Goal: Information Seeking & Learning: Learn about a topic

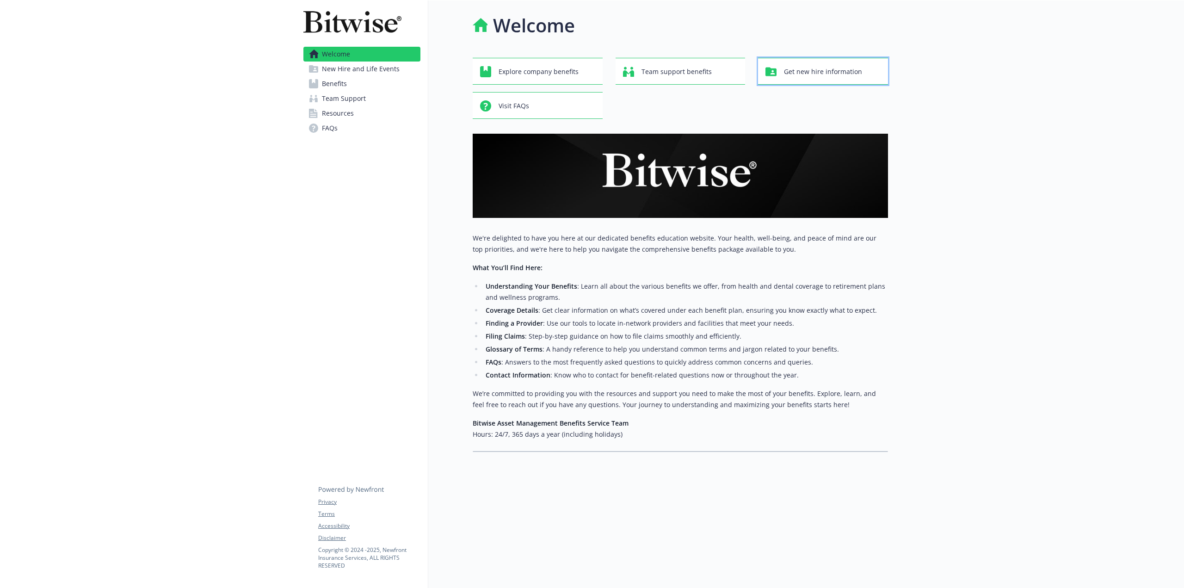
click at [865, 79] on div "Get new hire information" at bounding box center [824, 72] width 118 height 18
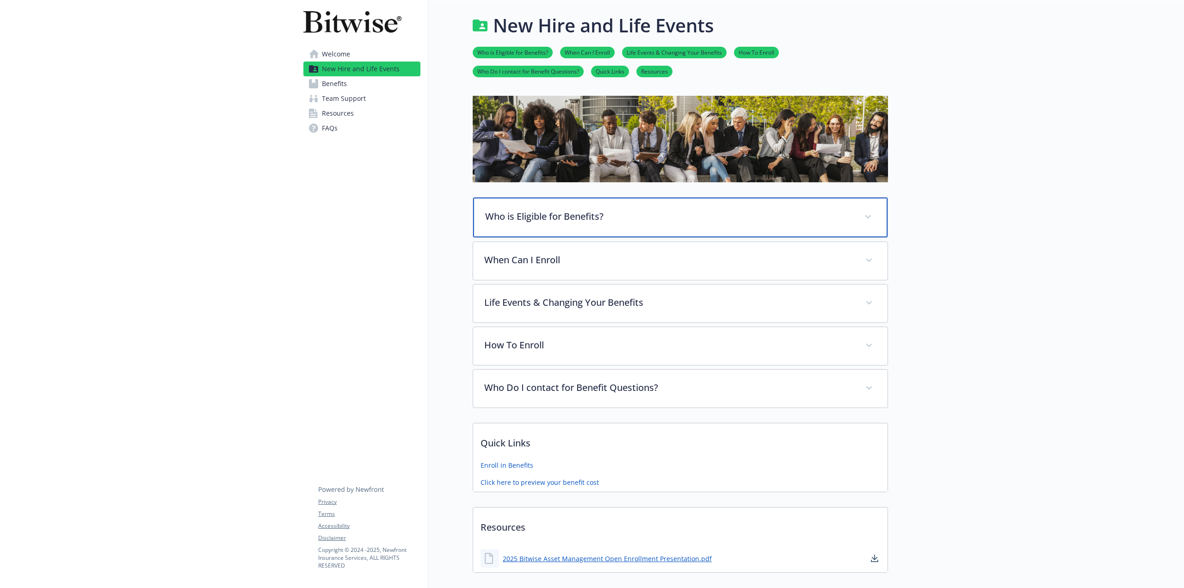
click at [559, 209] on div "Who is Eligible for Benefits?" at bounding box center [680, 218] width 414 height 40
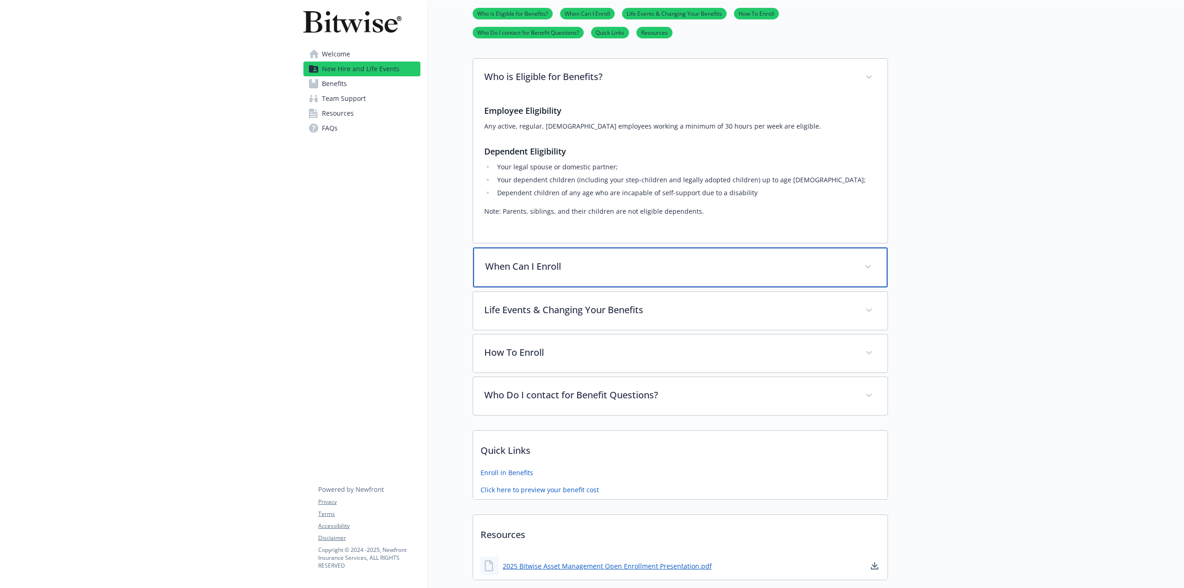
click at [548, 272] on p "When Can I Enroll" at bounding box center [669, 266] width 368 height 14
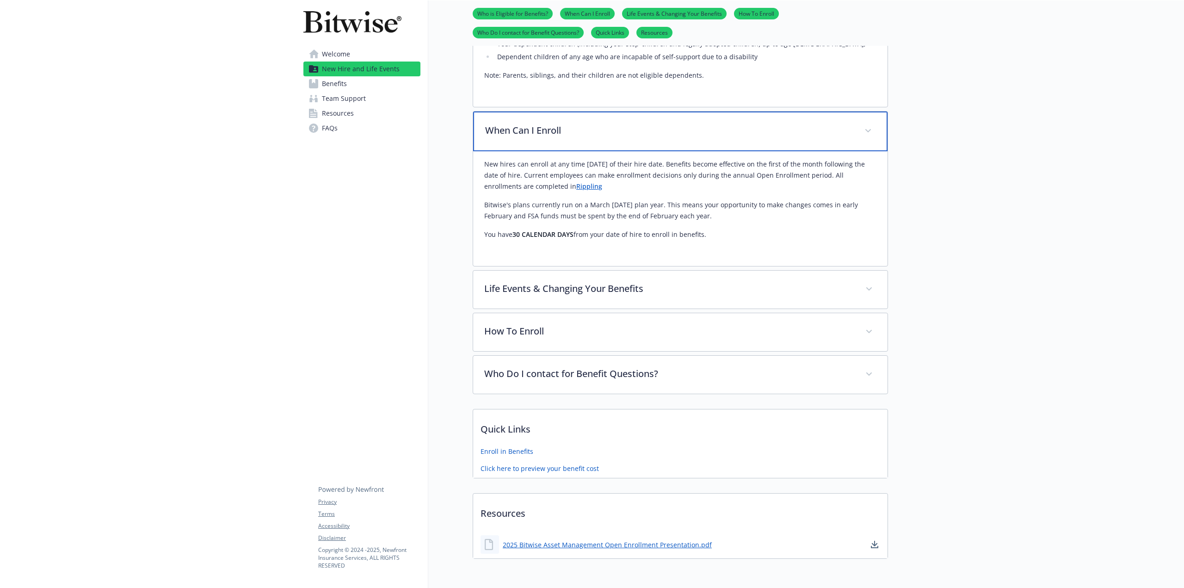
scroll to position [317, 0]
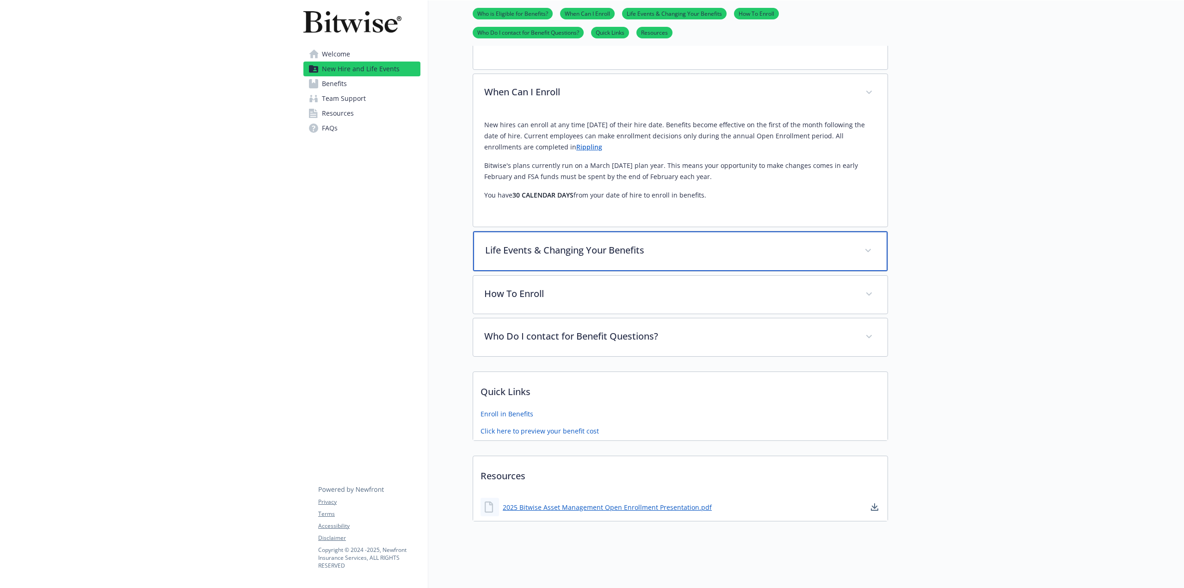
click at [553, 246] on p "Life Events & Changing Your Benefits" at bounding box center [669, 250] width 368 height 14
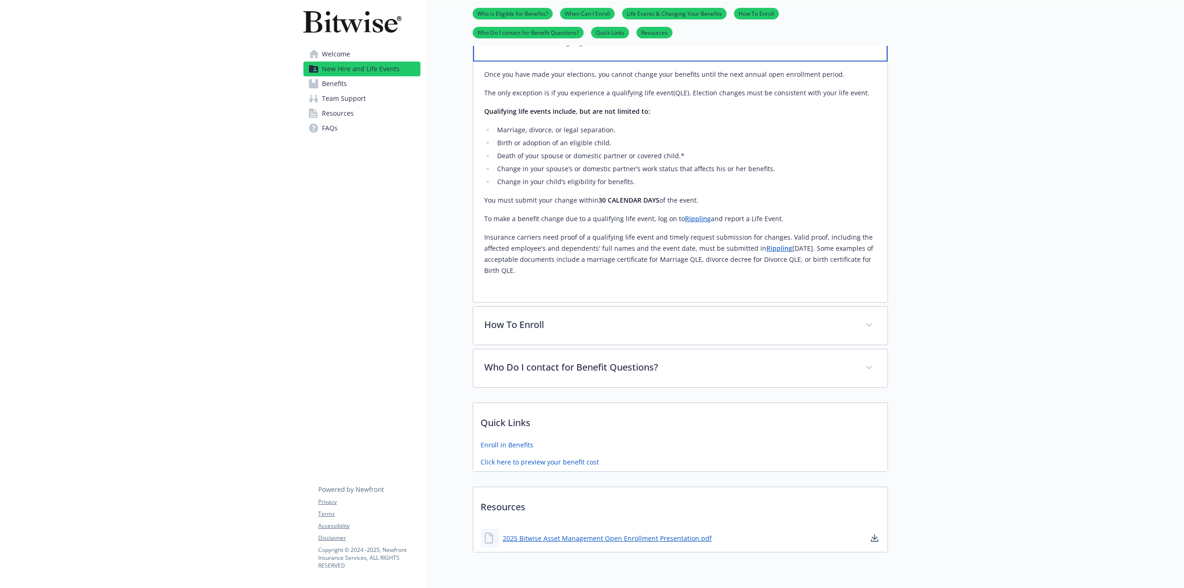
scroll to position [557, 0]
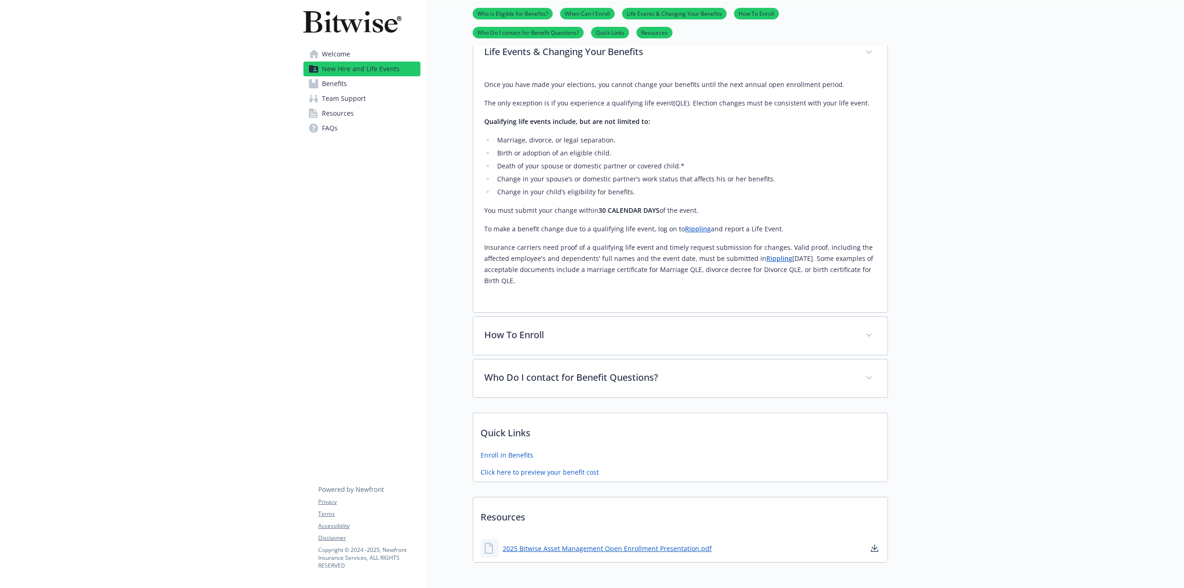
click at [357, 81] on link "Benefits" at bounding box center [361, 83] width 117 height 15
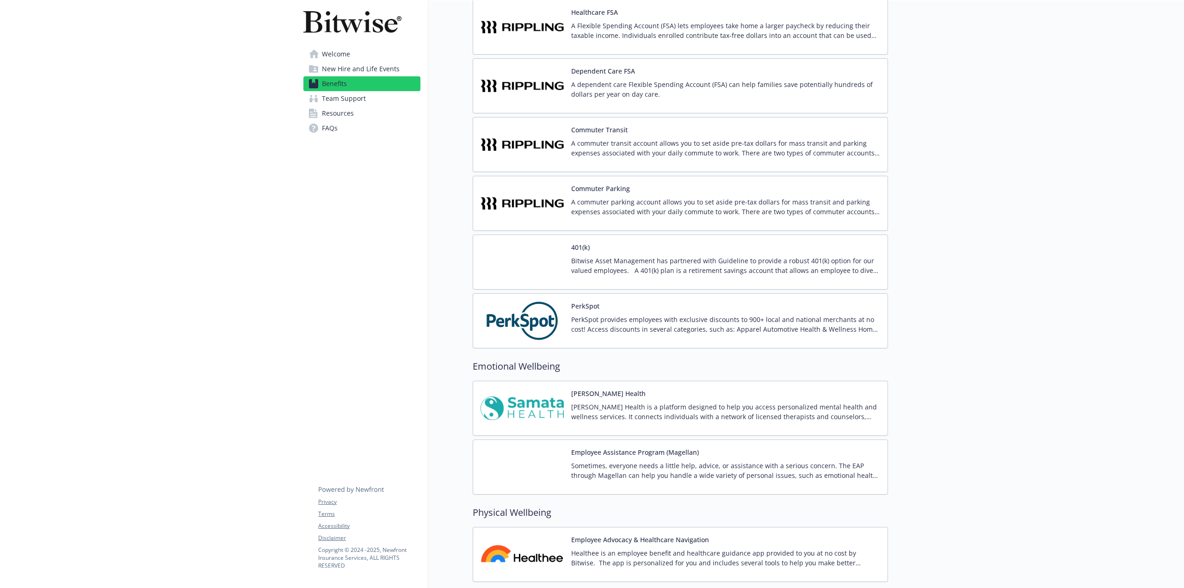
scroll to position [953, 0]
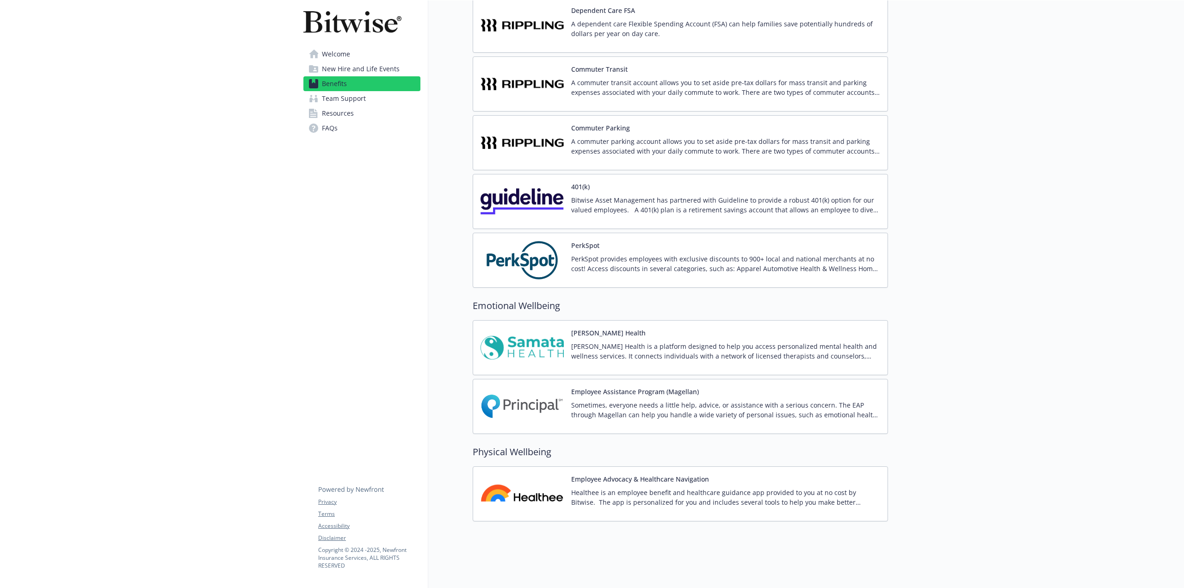
click at [365, 98] on link "Team Support" at bounding box center [361, 98] width 117 height 15
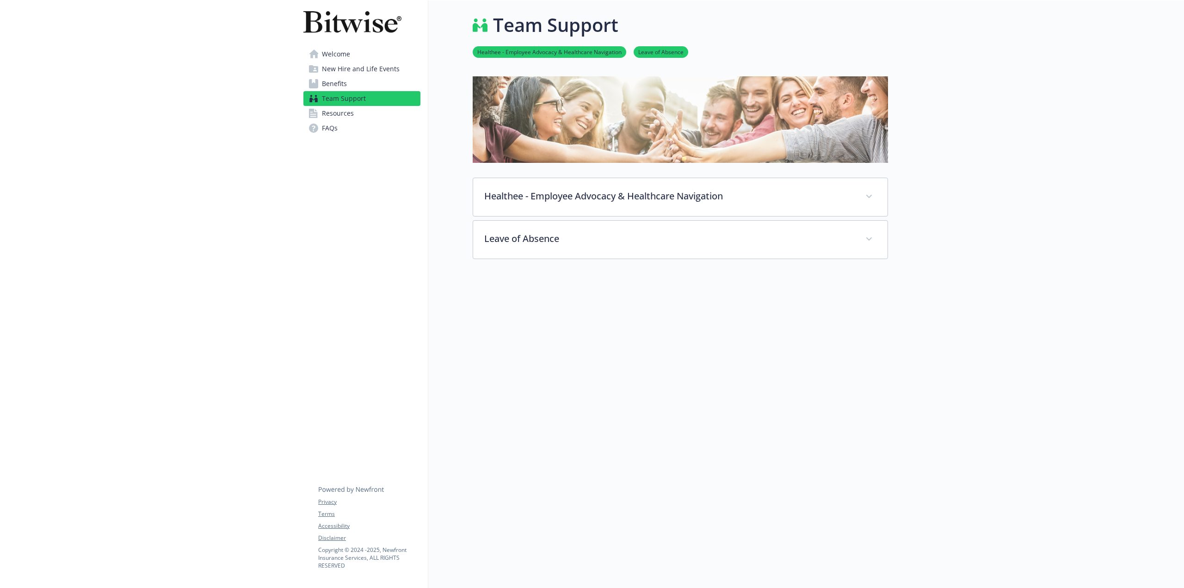
click at [378, 115] on link "Resources" at bounding box center [361, 113] width 117 height 15
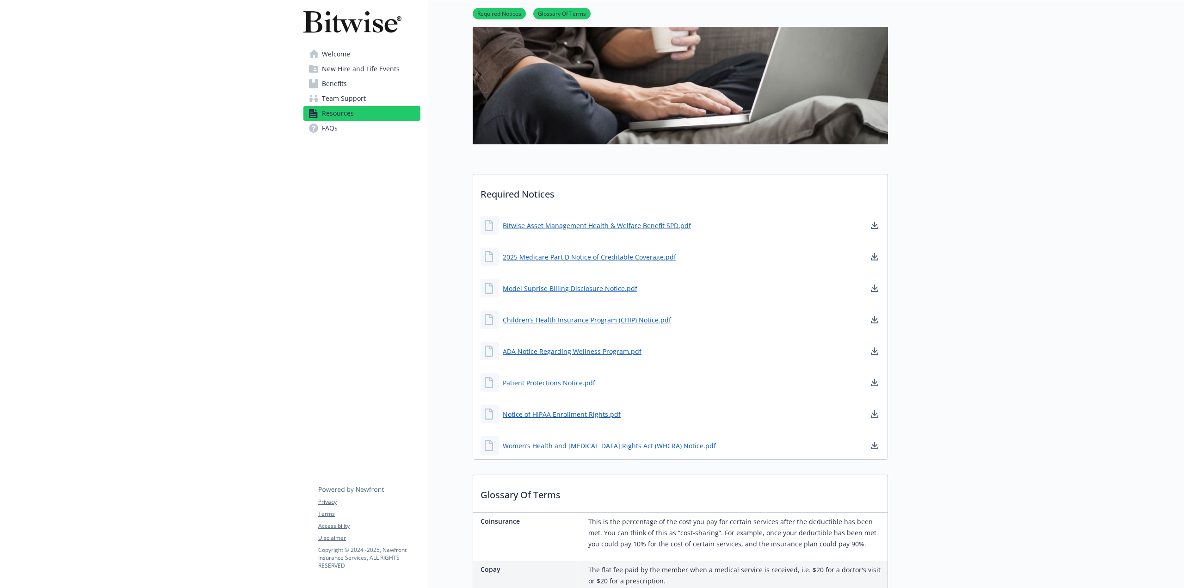
scroll to position [100, 0]
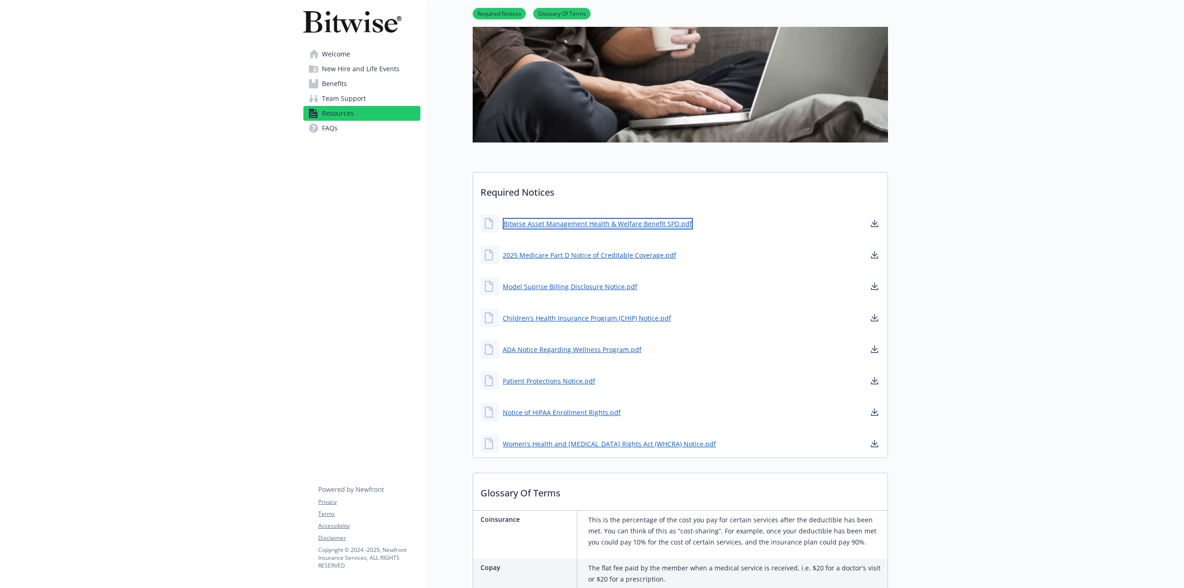
click at [636, 222] on link "Bitwise Asset Management Health & Welfare Benefit SPD.pdf" at bounding box center [598, 224] width 190 height 12
click at [606, 350] on link "ADA Notice Regarding Wellness Program.pdf" at bounding box center [573, 350] width 141 height 12
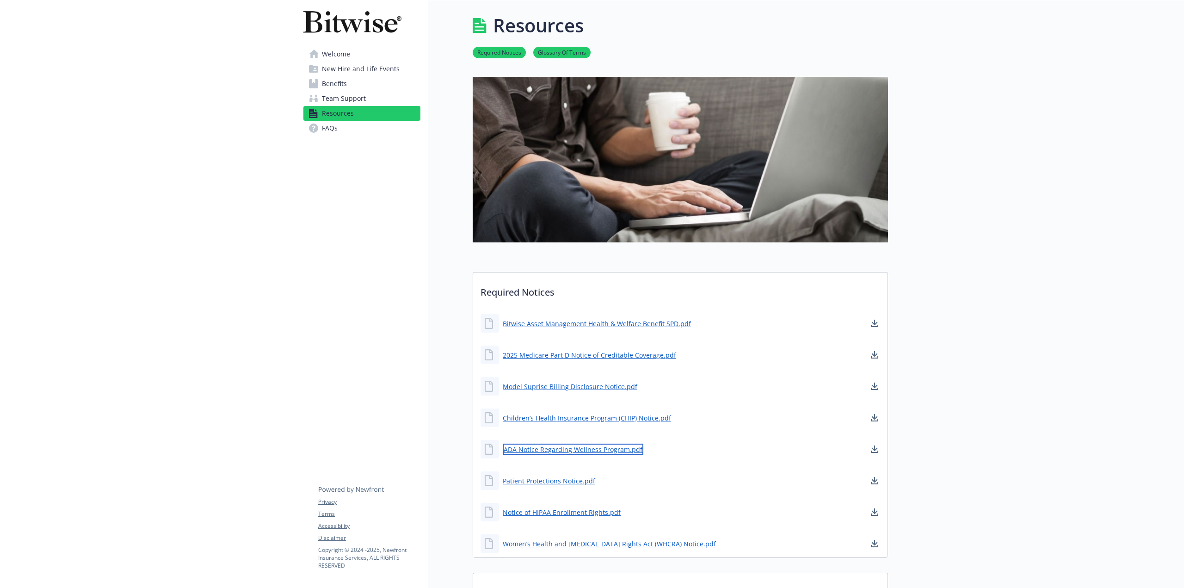
scroll to position [185, 0]
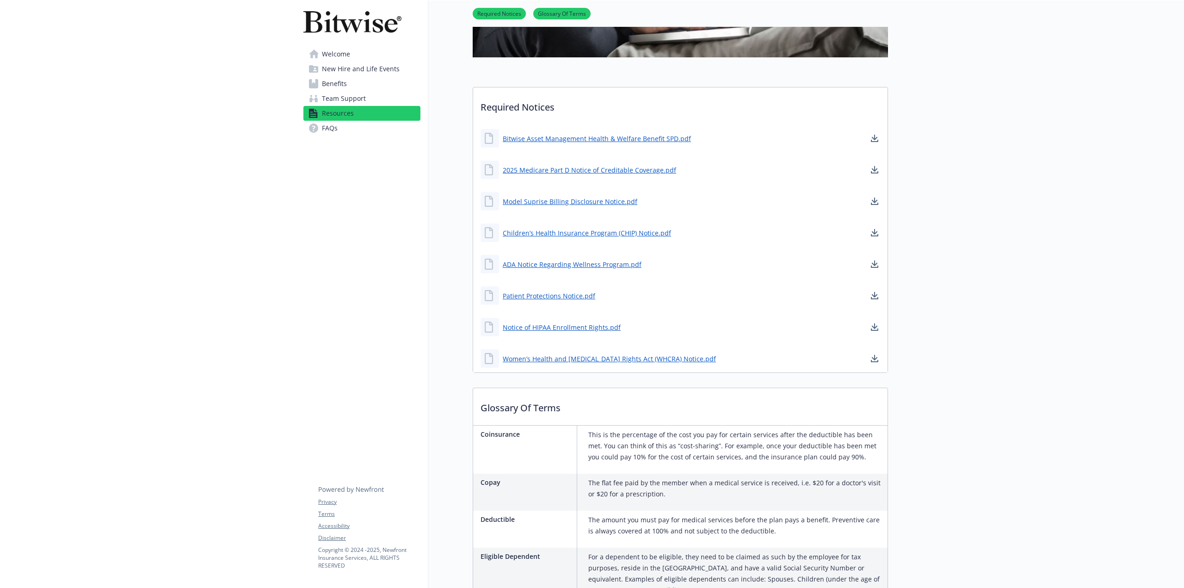
click at [324, 123] on span "FAQs" at bounding box center [330, 128] width 16 height 15
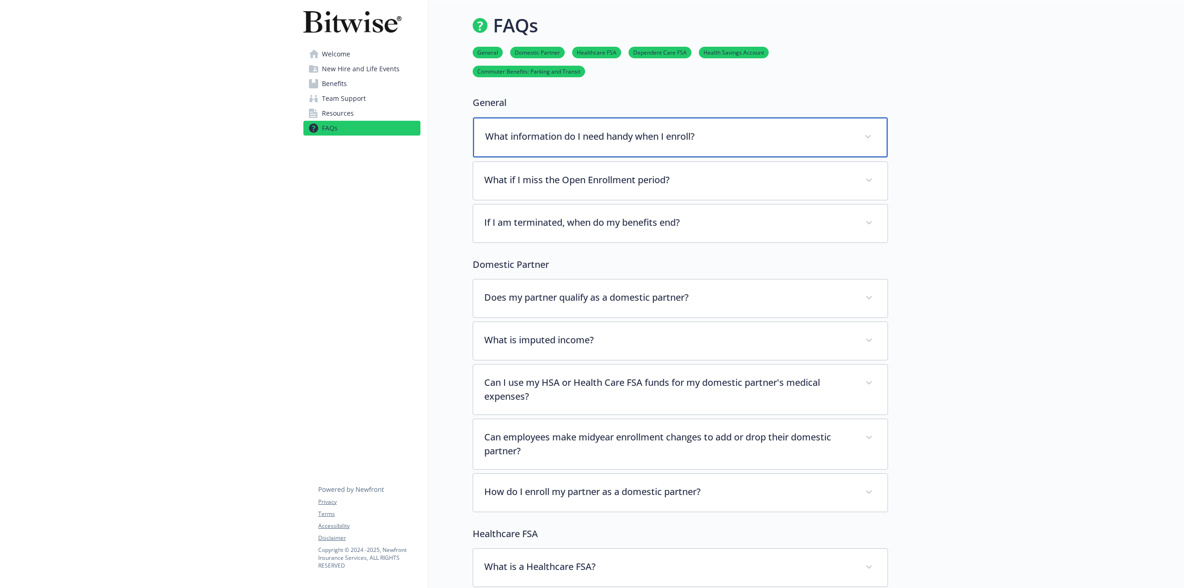
click at [585, 126] on div "What information do I need handy when I enroll?" at bounding box center [680, 137] width 414 height 40
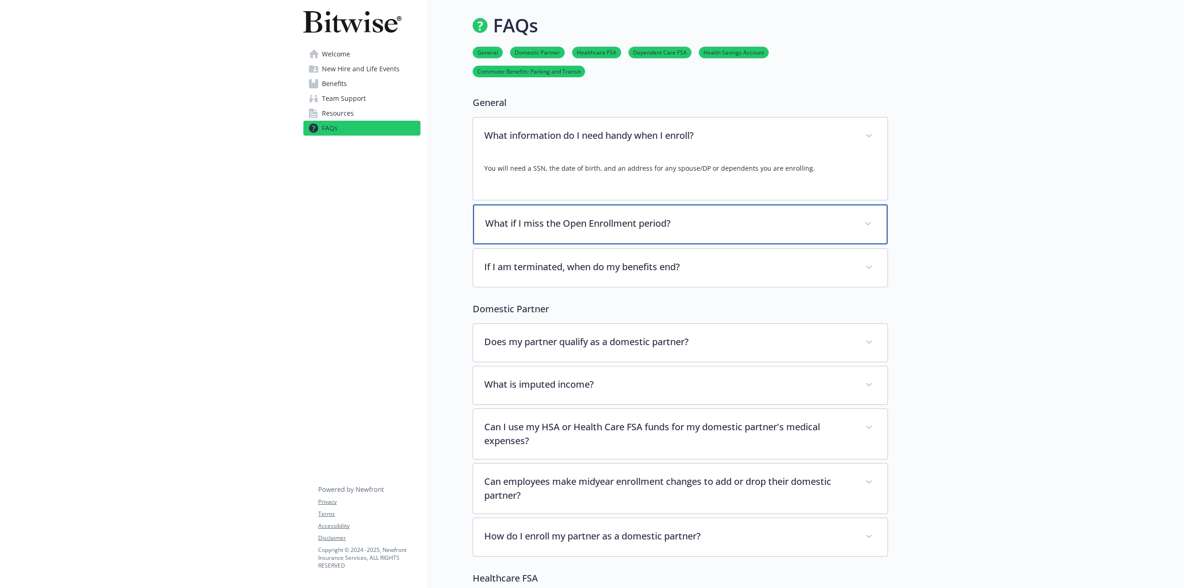
click at [587, 217] on div "What if I miss the Open Enrollment period?" at bounding box center [680, 224] width 414 height 40
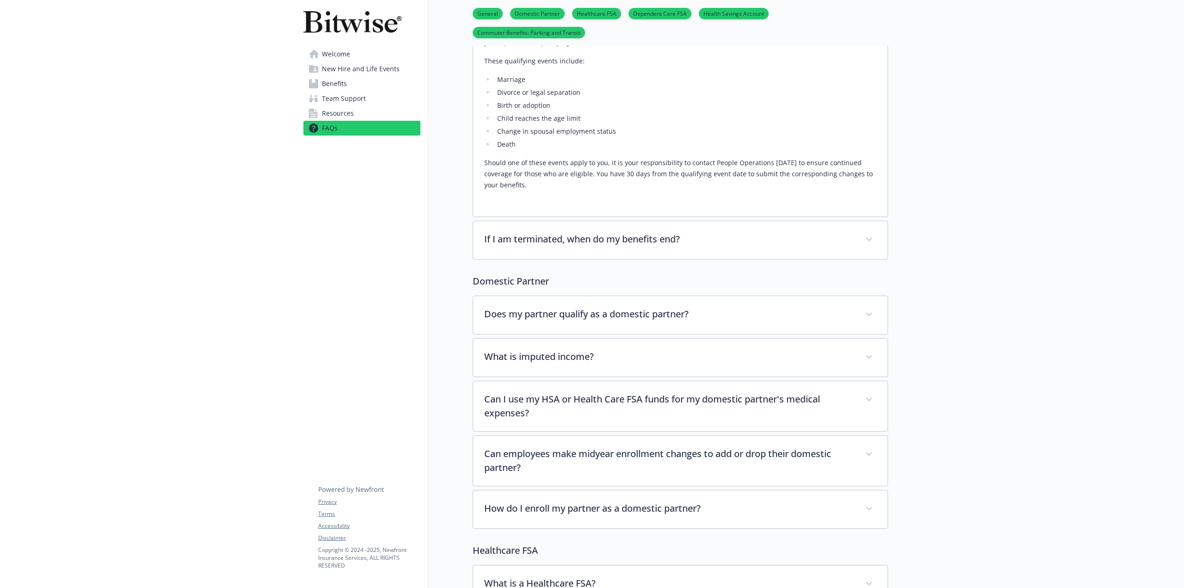
scroll to position [231, 0]
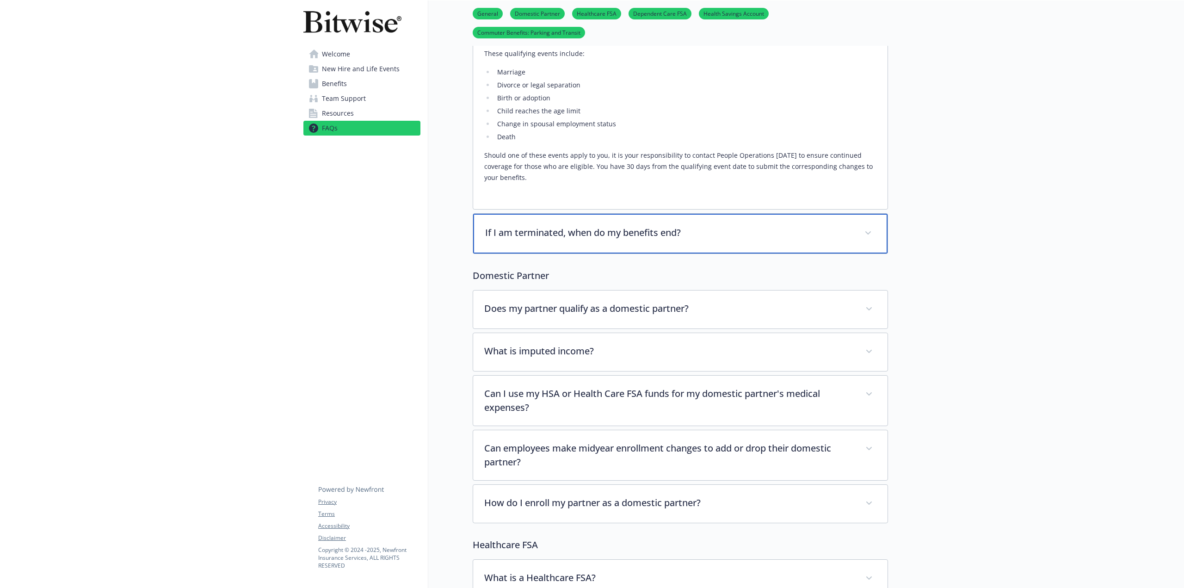
click at [587, 226] on p "If I am terminated, when do my benefits end?" at bounding box center [669, 233] width 368 height 14
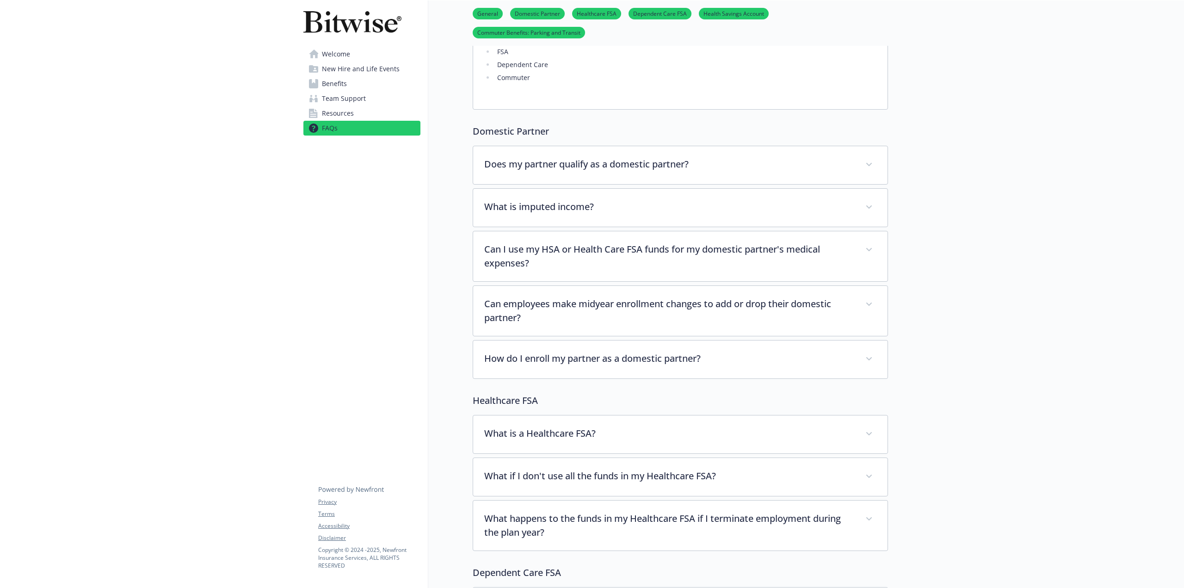
scroll to position [648, 0]
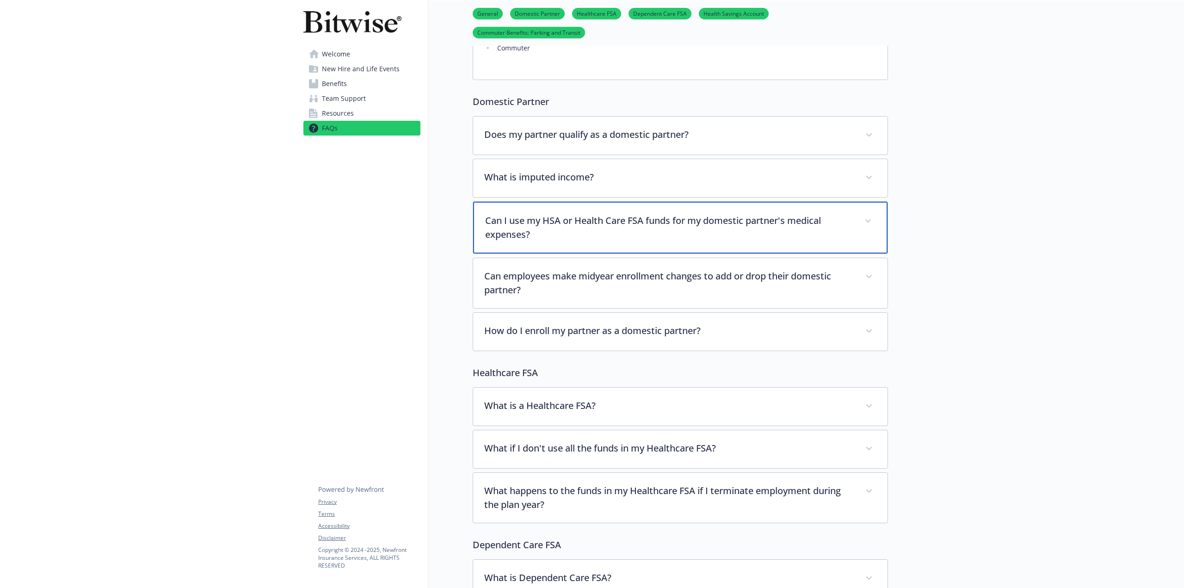
click at [613, 215] on p "Can I use my HSA or Health Care FSA funds for my domestic partner's medical exp…" at bounding box center [669, 228] width 368 height 28
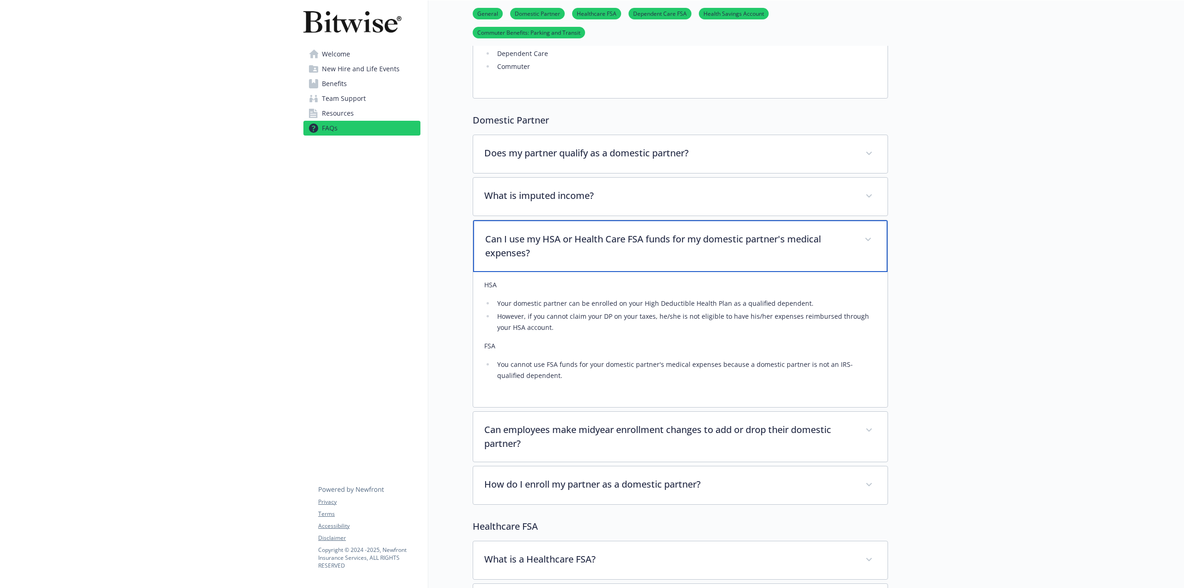
scroll to position [601, 0]
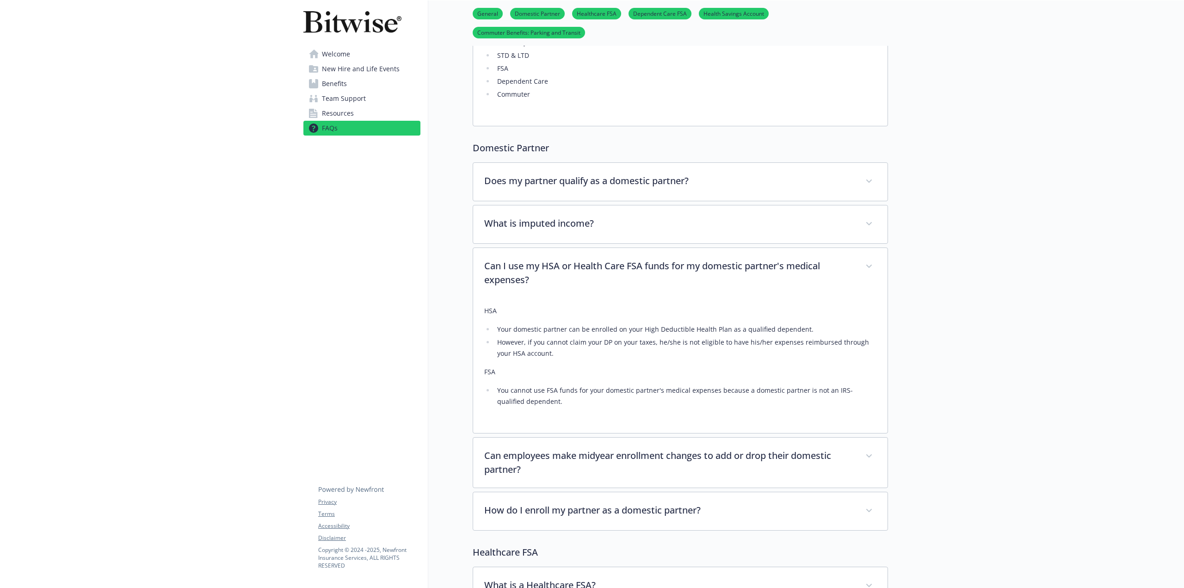
click at [355, 109] on link "Resources" at bounding box center [361, 113] width 117 height 15
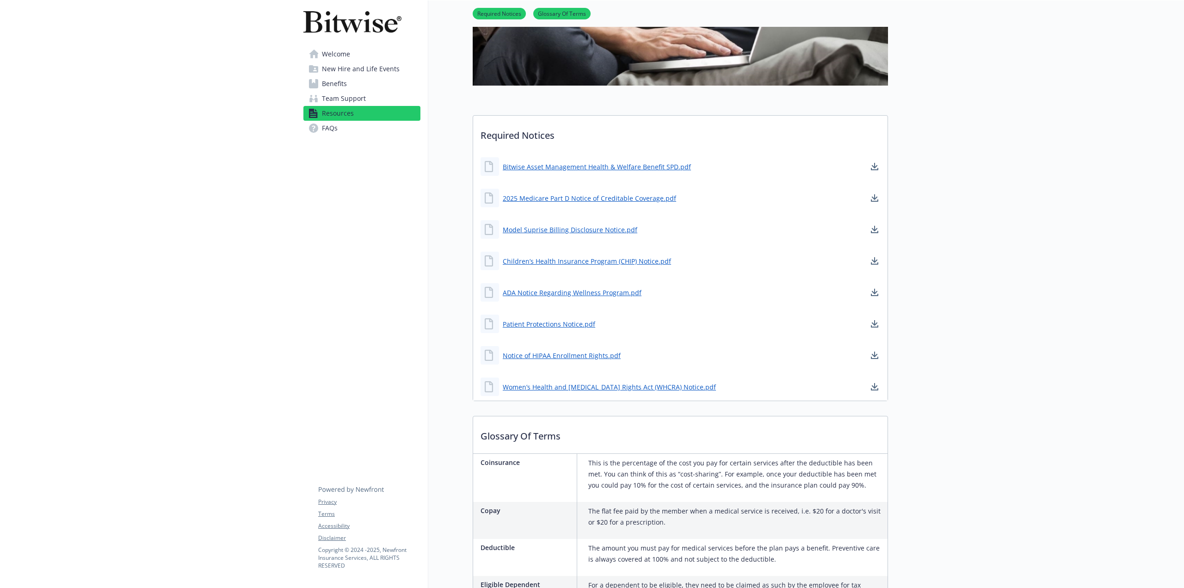
scroll to position [185, 0]
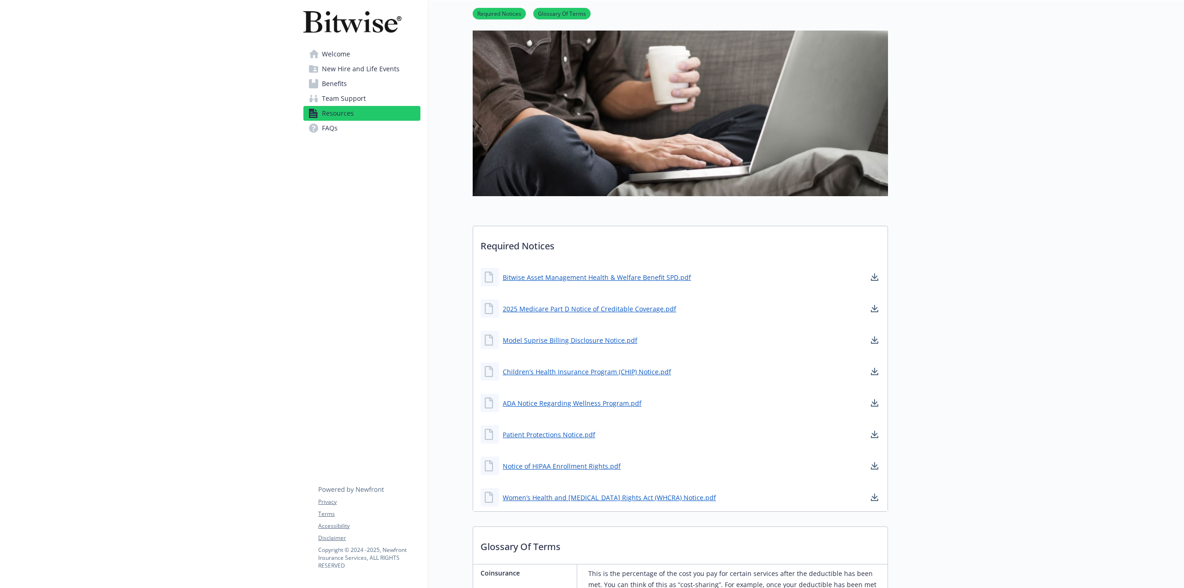
click at [358, 92] on span "Team Support" at bounding box center [344, 98] width 44 height 15
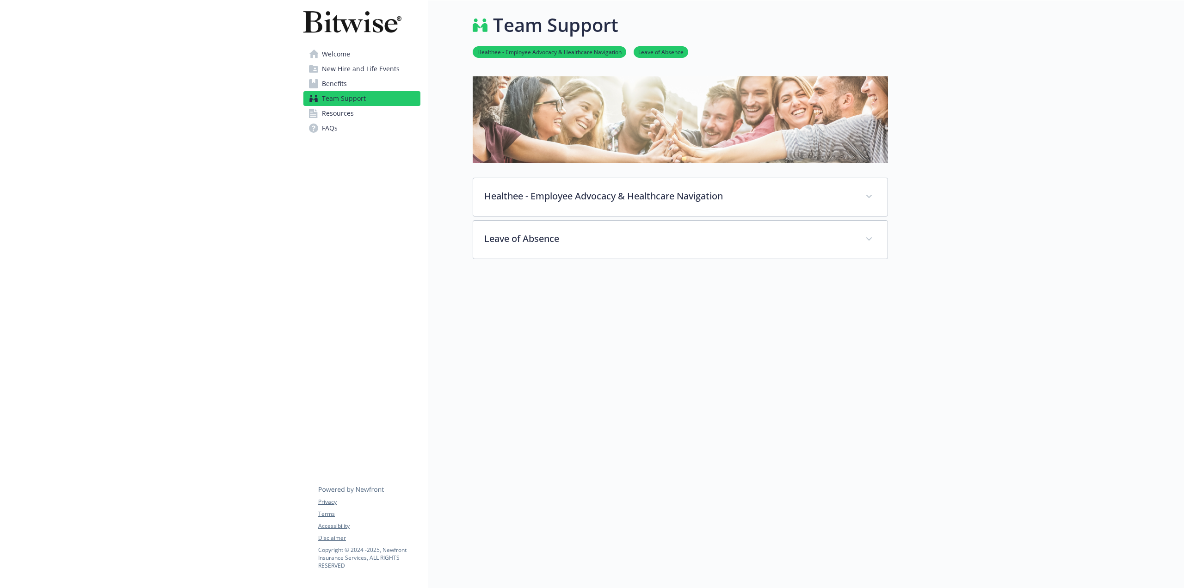
click at [360, 84] on link "Benefits" at bounding box center [361, 83] width 117 height 15
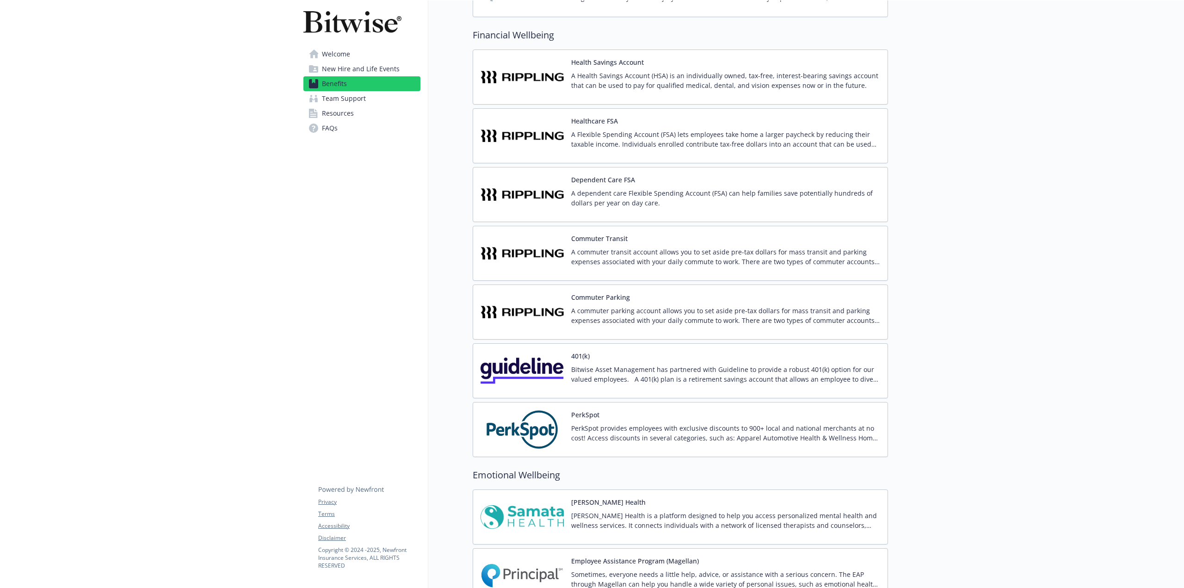
scroll to position [953, 0]
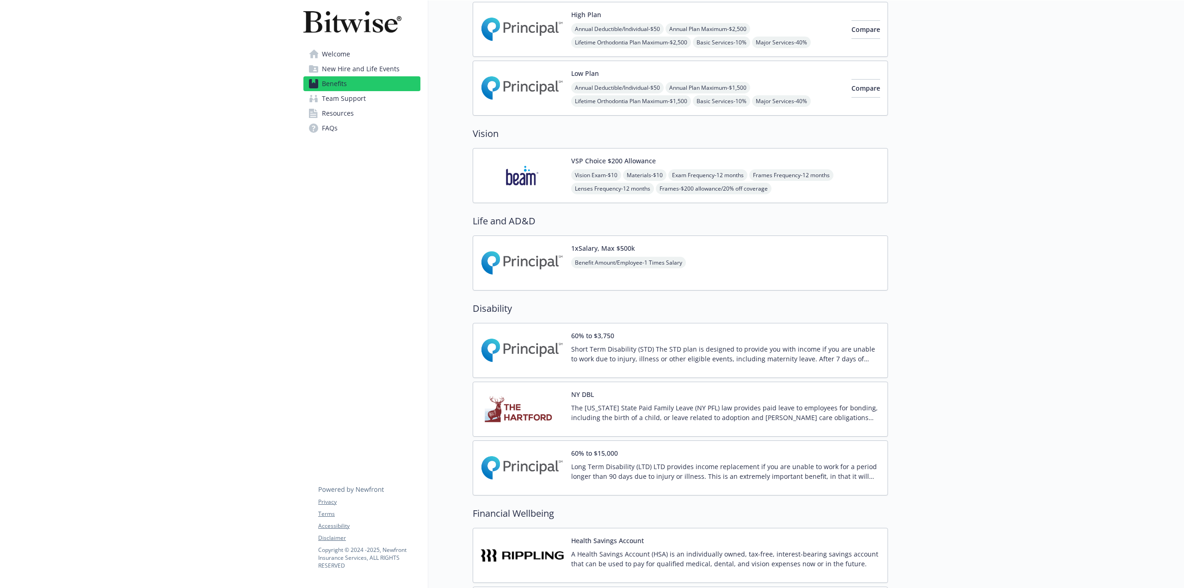
click at [344, 55] on span "Welcome" at bounding box center [336, 54] width 28 height 15
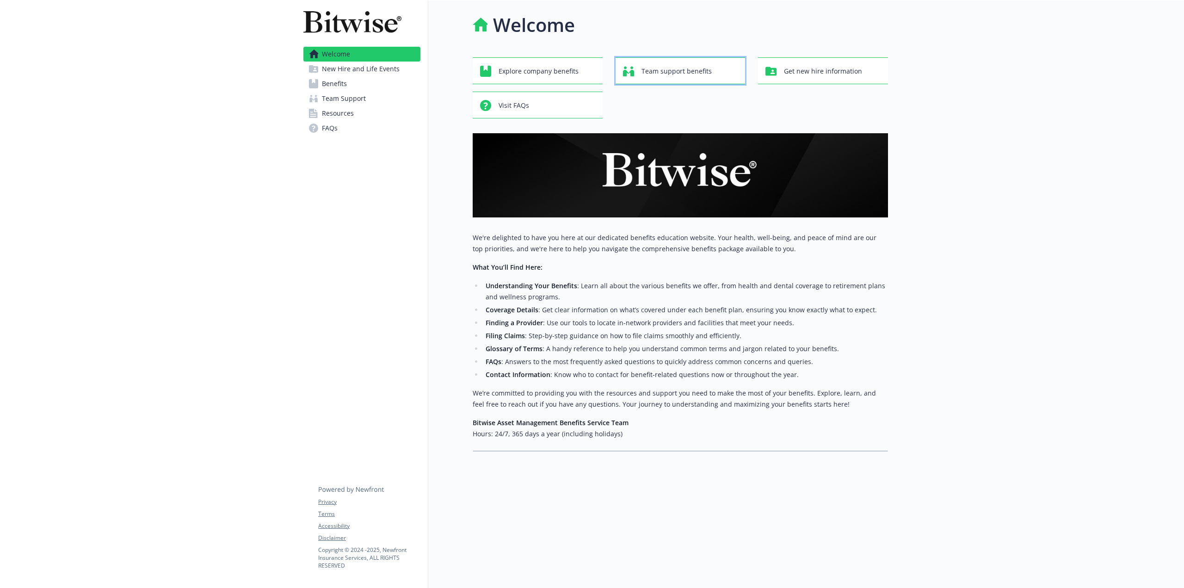
click at [712, 64] on div "Team support benefits" at bounding box center [682, 71] width 118 height 18
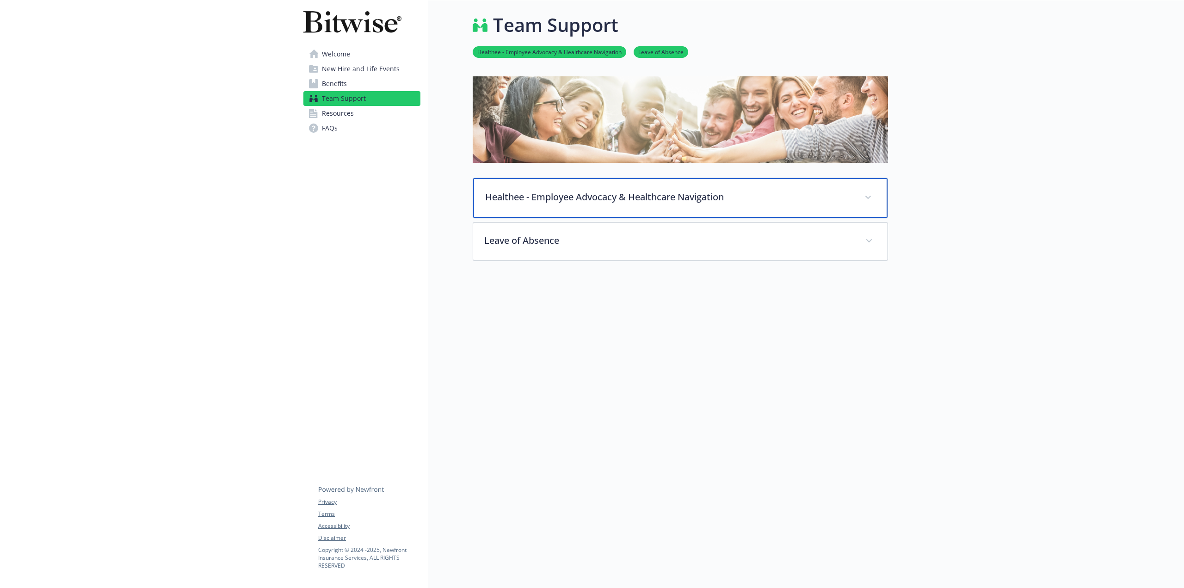
click at [589, 192] on p "Healthee - Employee Advocacy & Healthcare Navigation" at bounding box center [669, 197] width 368 height 14
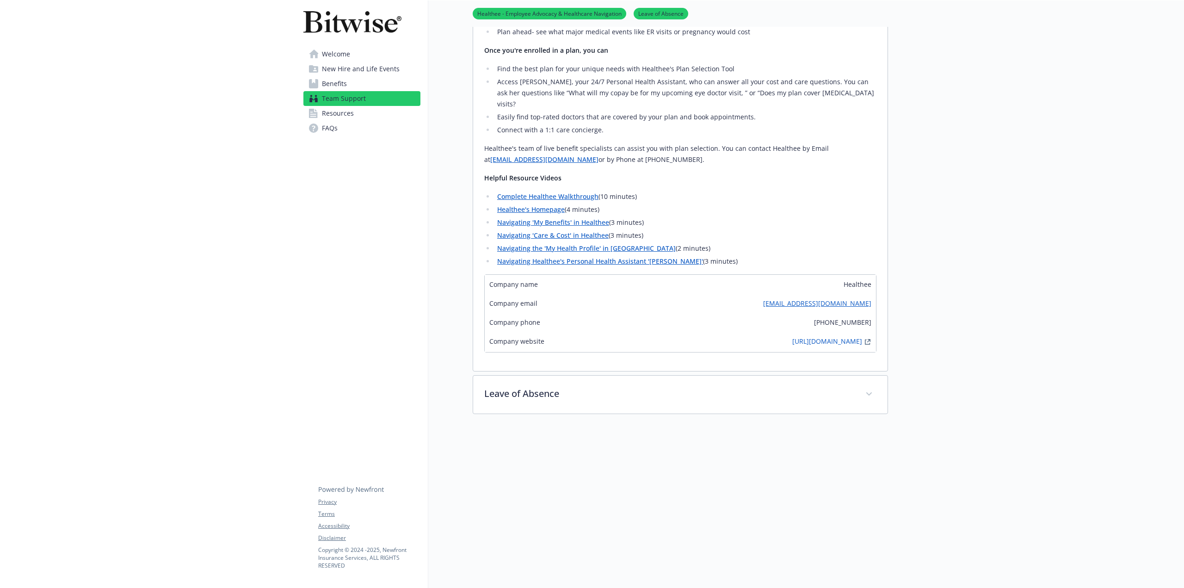
scroll to position [301, 0]
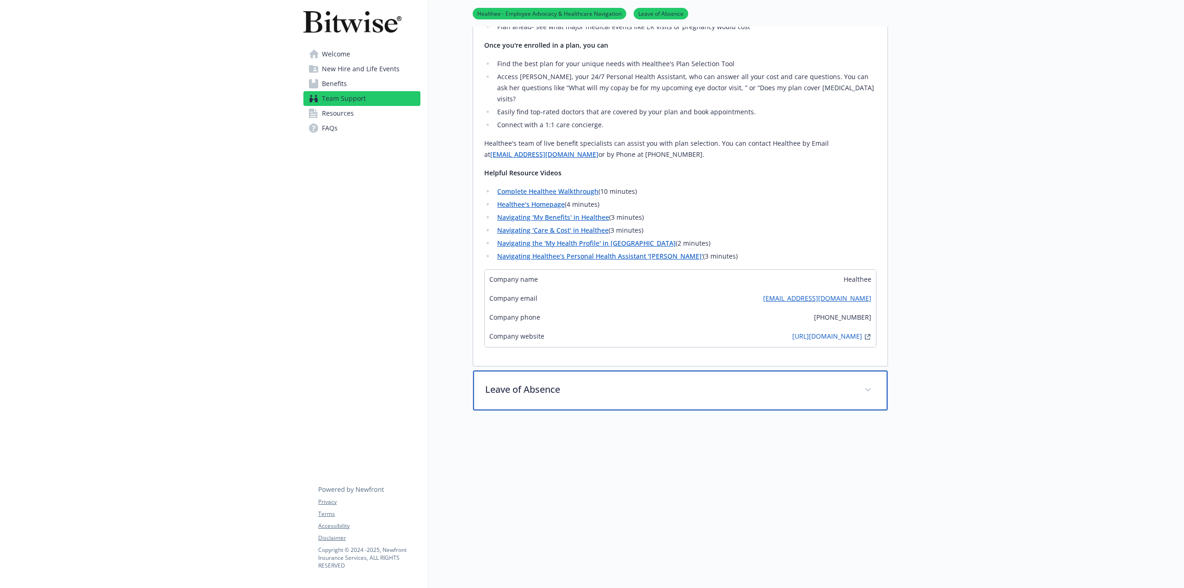
click at [542, 391] on div "Leave of Absence" at bounding box center [680, 390] width 414 height 40
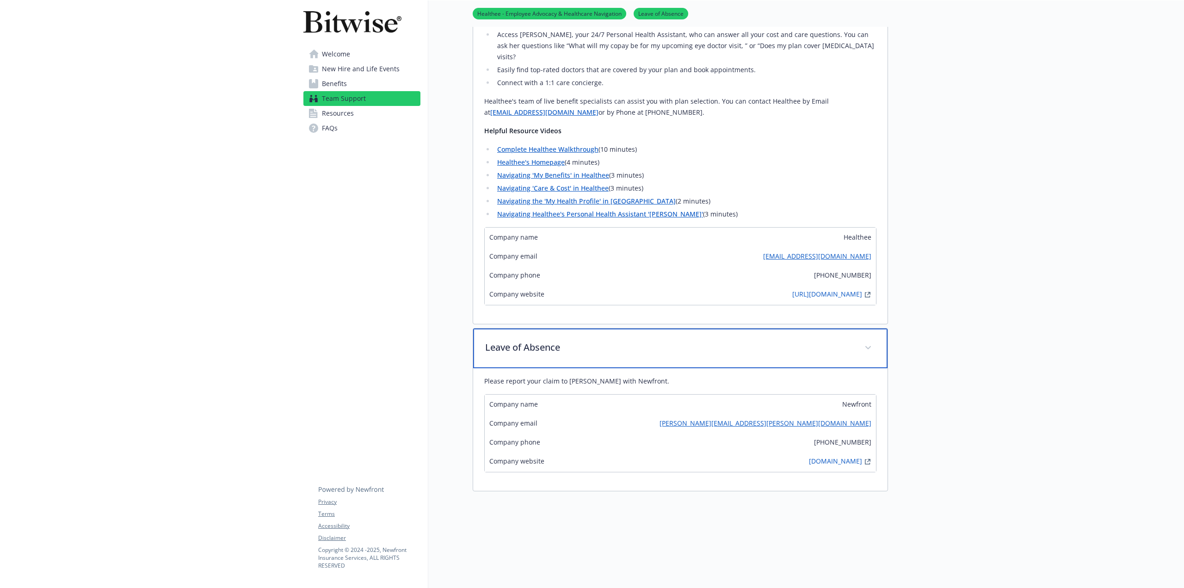
scroll to position [347, 0]
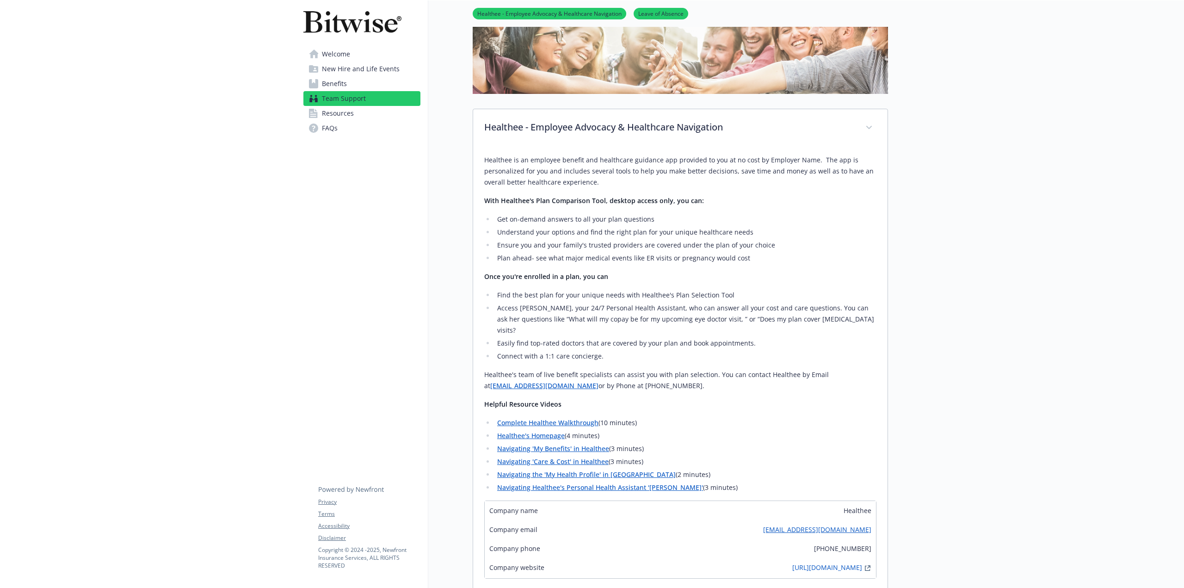
click at [338, 49] on span "Welcome" at bounding box center [336, 54] width 28 height 15
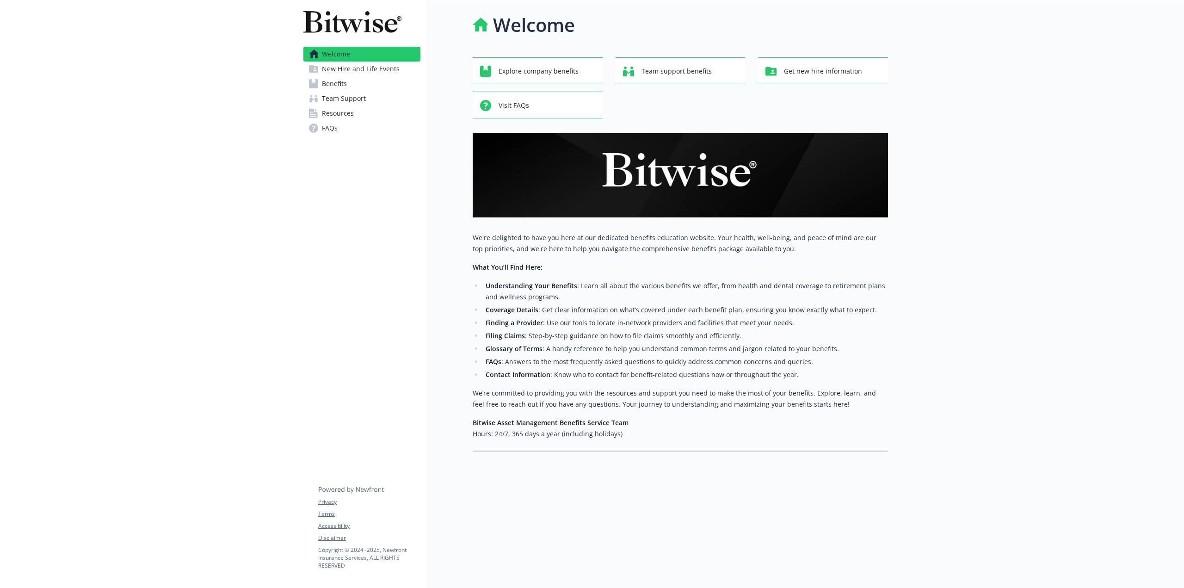
scroll to position [7, 0]
click at [520, 71] on span "Explore company benefits" at bounding box center [539, 71] width 80 height 18
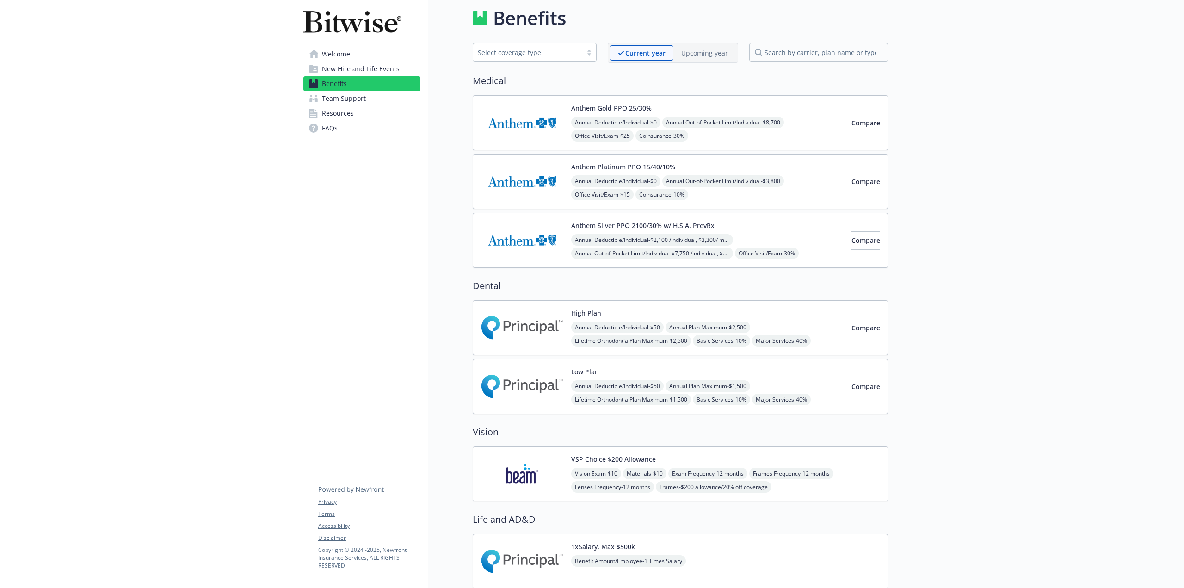
click at [354, 52] on link "Welcome" at bounding box center [361, 54] width 117 height 15
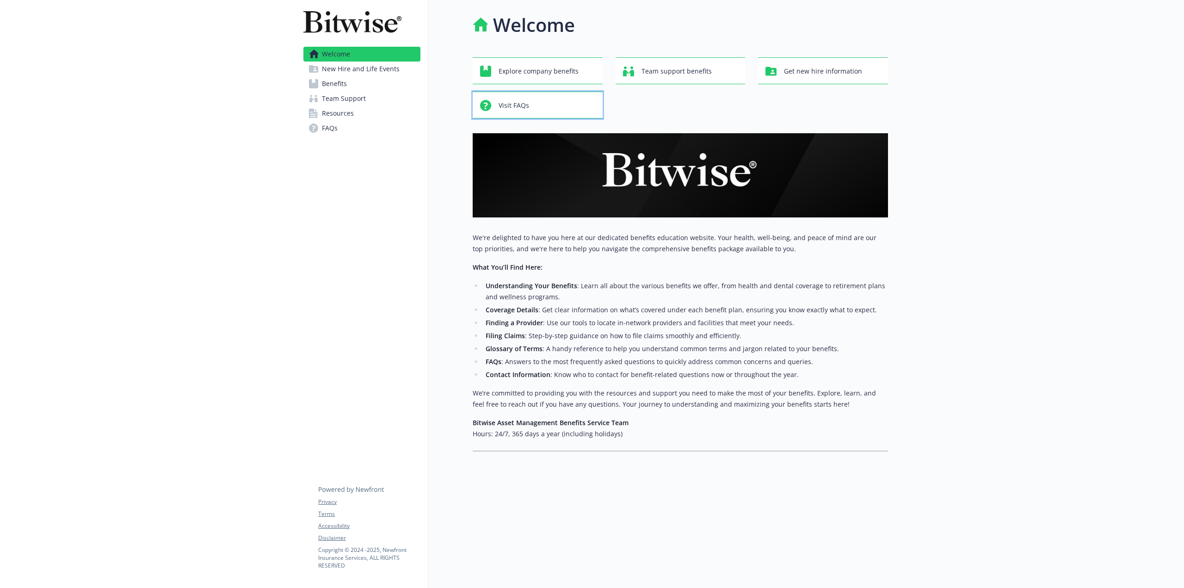
click at [560, 97] on div "Visit FAQs" at bounding box center [539, 106] width 118 height 18
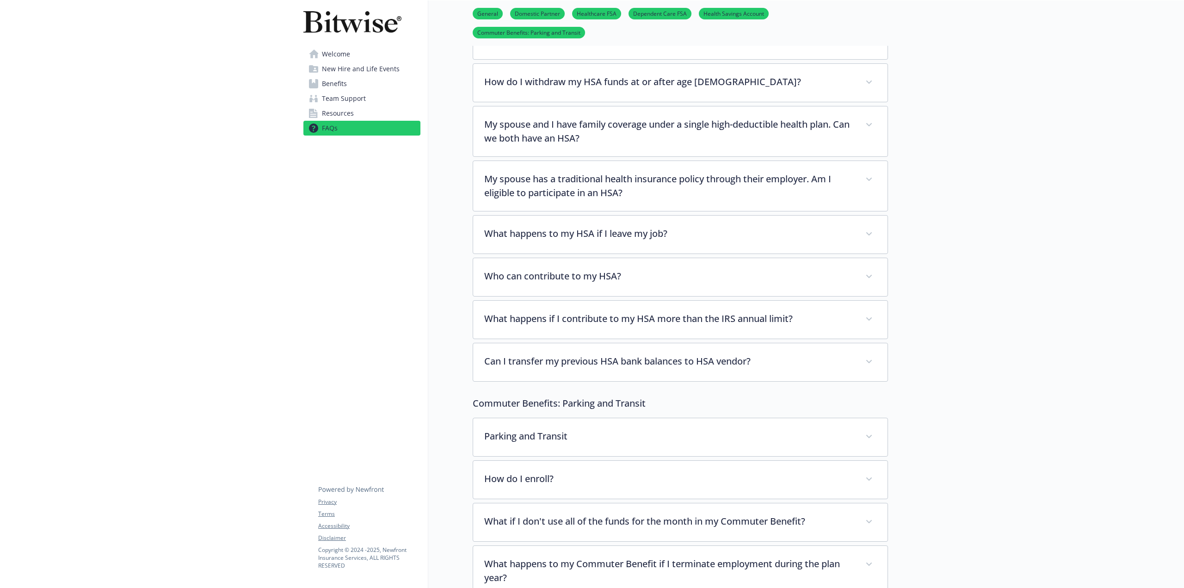
scroll to position [1580, 0]
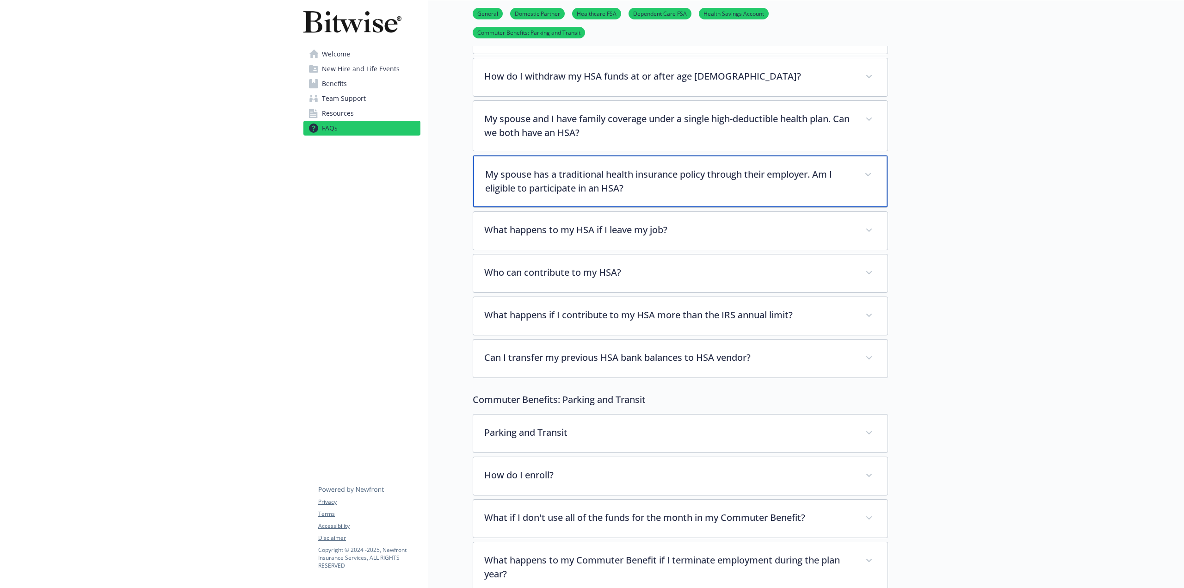
click at [522, 167] on p "My spouse has a traditional health insurance policy through their employer. Am …" at bounding box center [669, 181] width 368 height 28
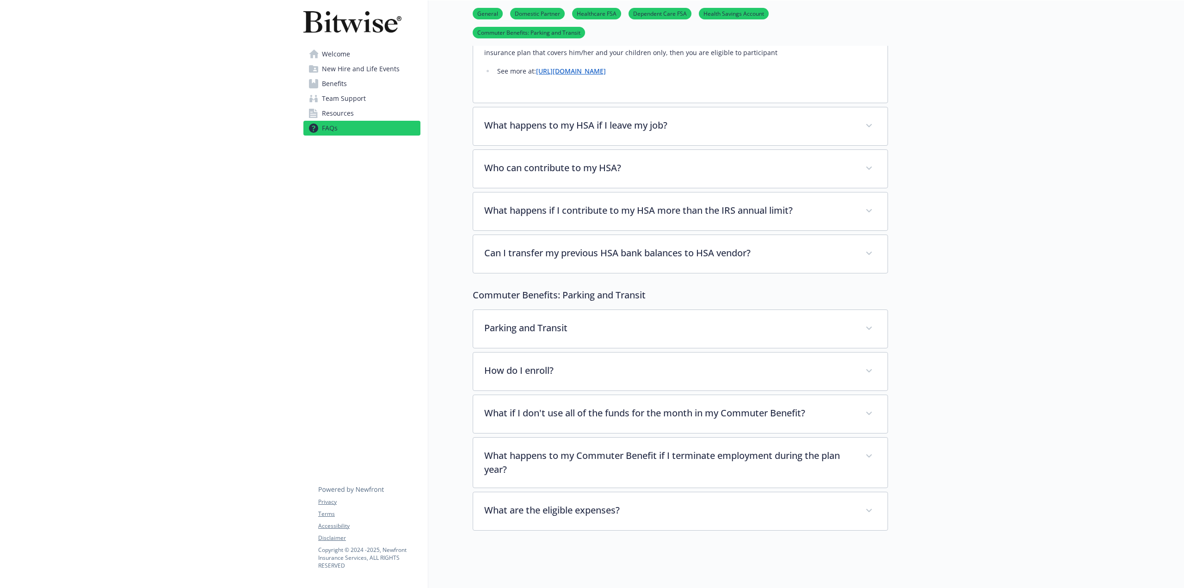
scroll to position [1811, 0]
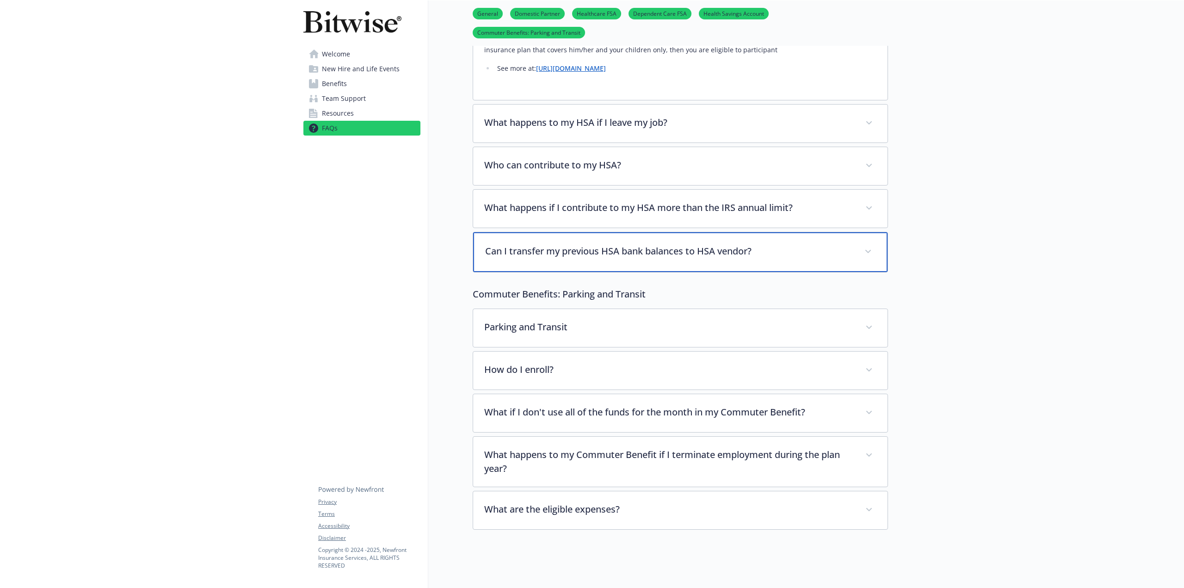
click at [685, 244] on p "Can I transfer my previous HSA bank balances to HSA vendor?" at bounding box center [669, 251] width 368 height 14
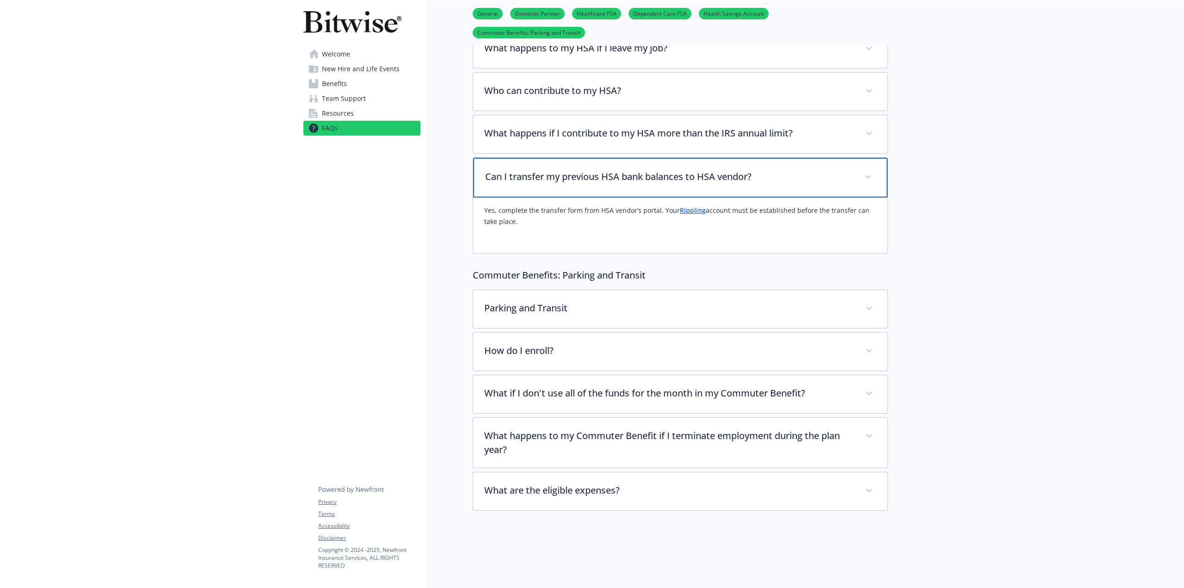
scroll to position [1904, 0]
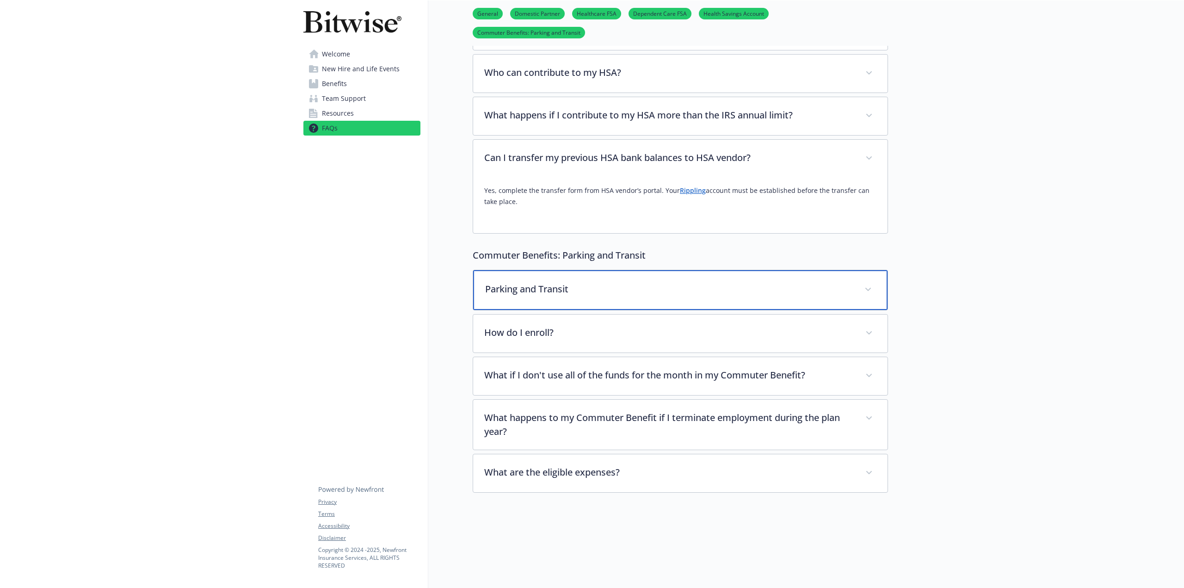
click at [667, 270] on div "Parking and Transit" at bounding box center [680, 290] width 414 height 40
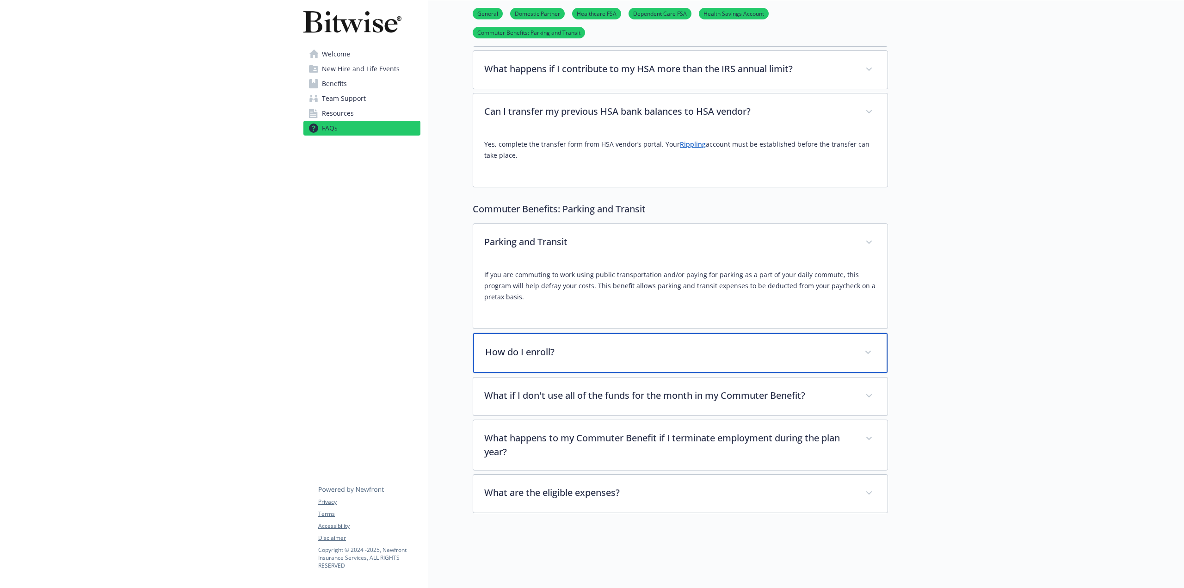
click at [653, 333] on div "How do I enroll?" at bounding box center [680, 353] width 414 height 40
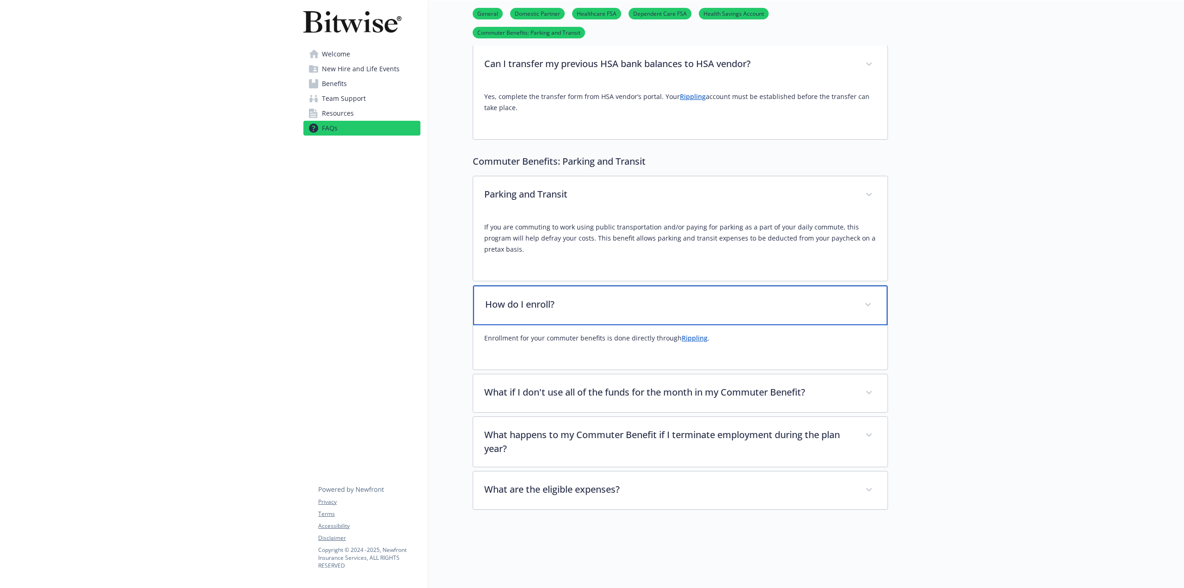
scroll to position [2007, 0]
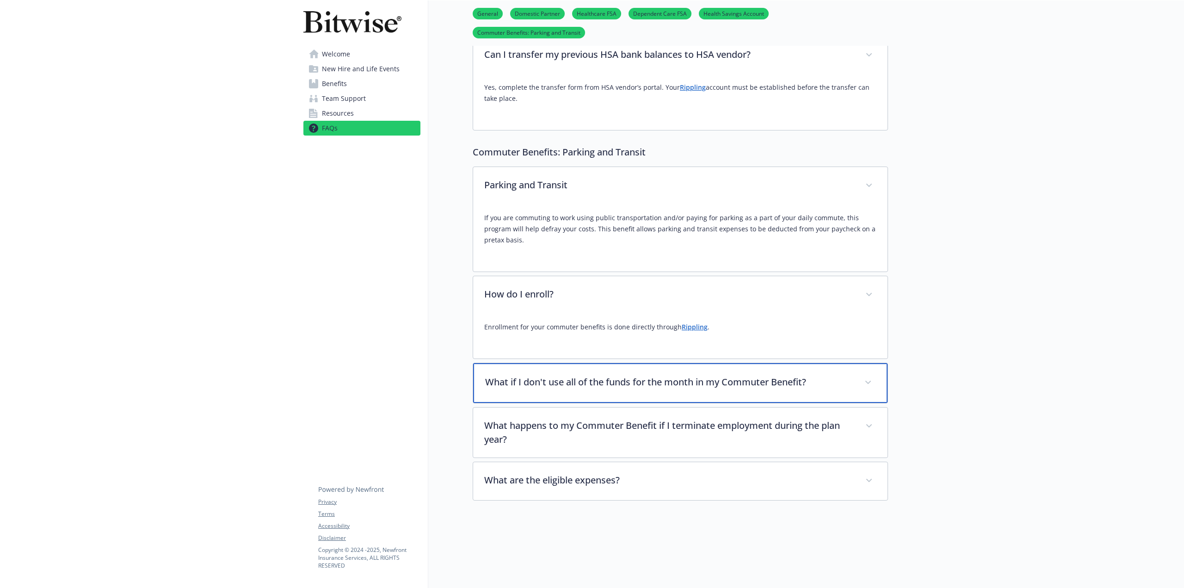
click at [660, 375] on p "What if I don't use all of the funds for the month in my Commuter Benefit?" at bounding box center [669, 382] width 368 height 14
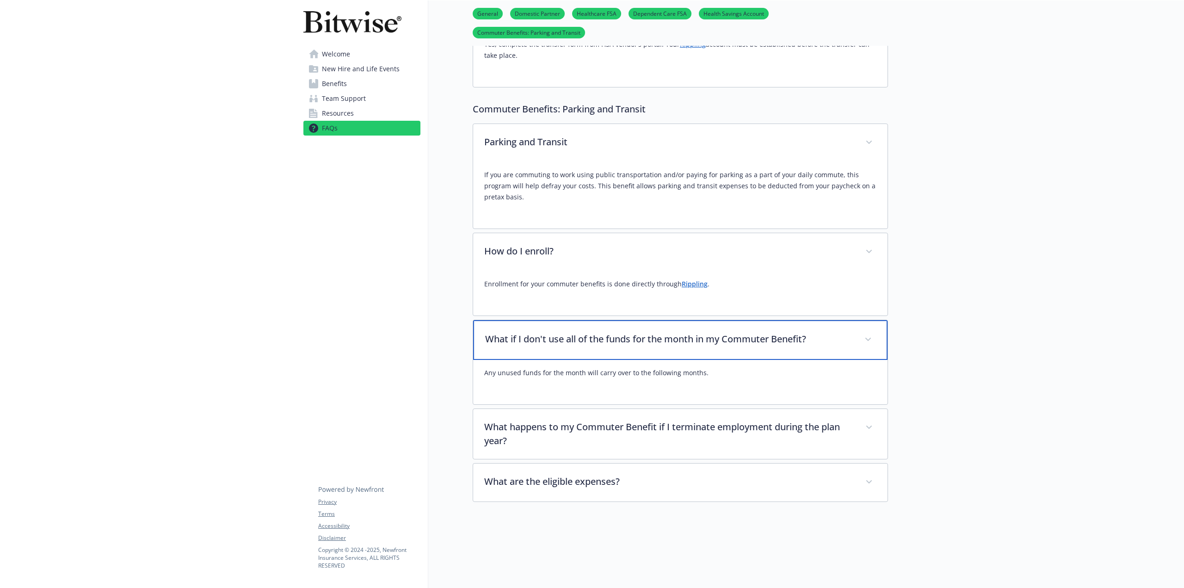
scroll to position [2051, 0]
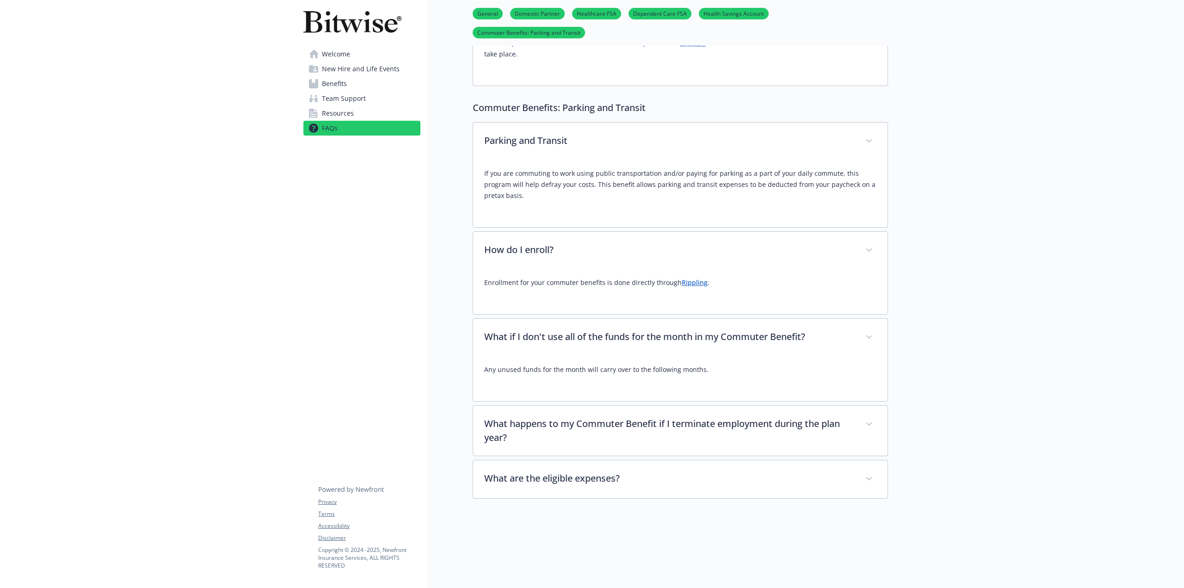
click at [682, 350] on div "Parking and Transit If you are commuting to work using public transportation an…" at bounding box center [680, 310] width 415 height 377
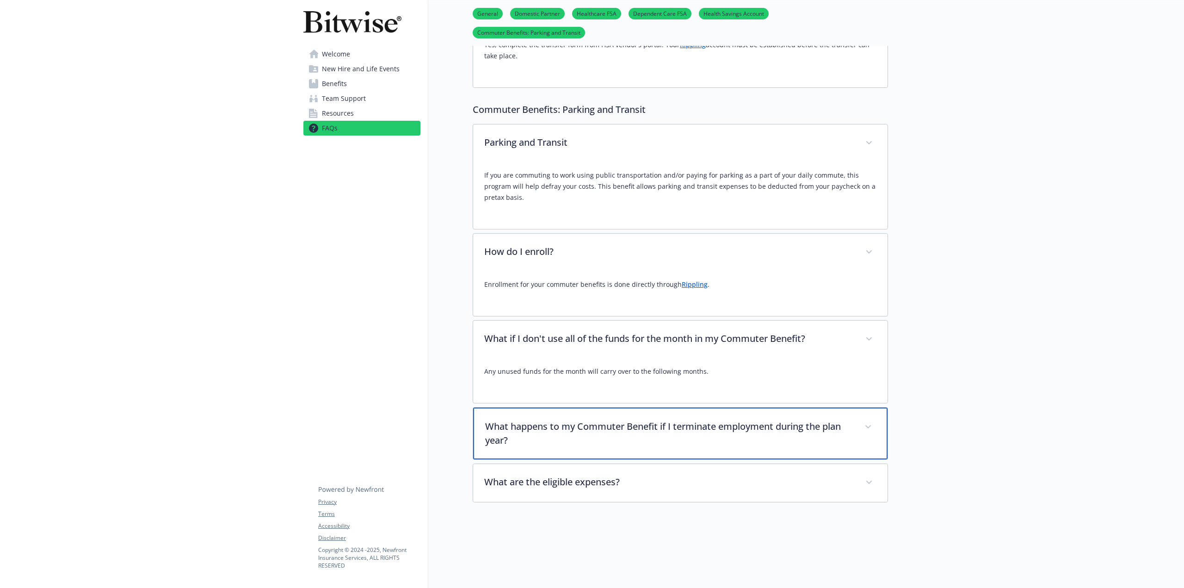
click at [709, 420] on p "What happens to my Commuter Benefit if I terminate employment during the plan y…" at bounding box center [669, 434] width 368 height 28
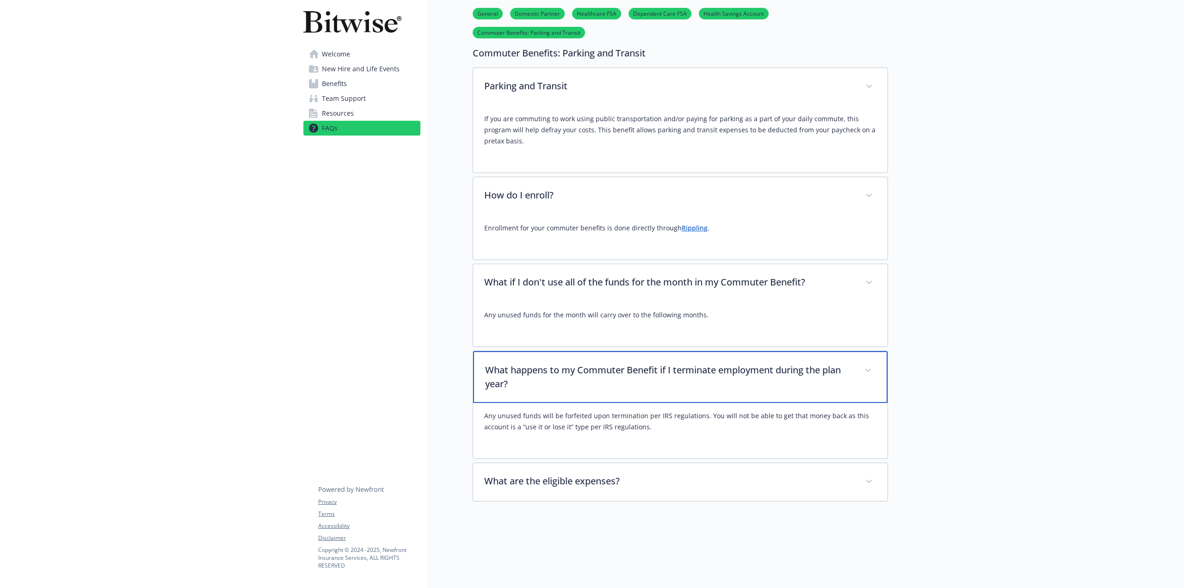
scroll to position [2107, 0]
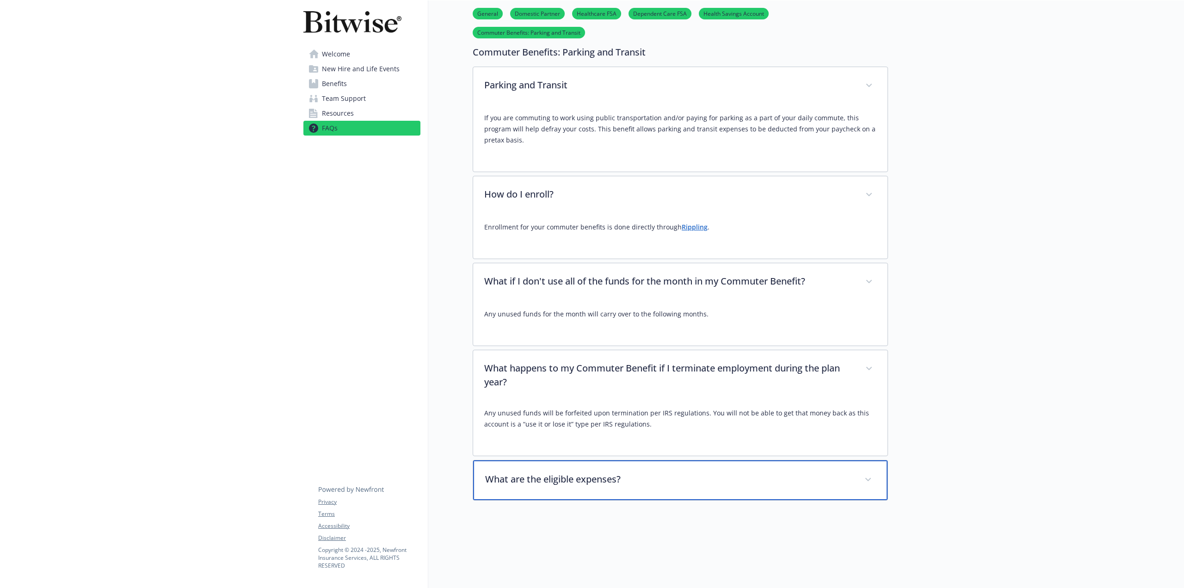
drag, startPoint x: 674, startPoint y: 423, endPoint x: 520, endPoint y: 419, distance: 154.5
click at [519, 472] on p "What are the eligible expenses?" at bounding box center [669, 479] width 368 height 14
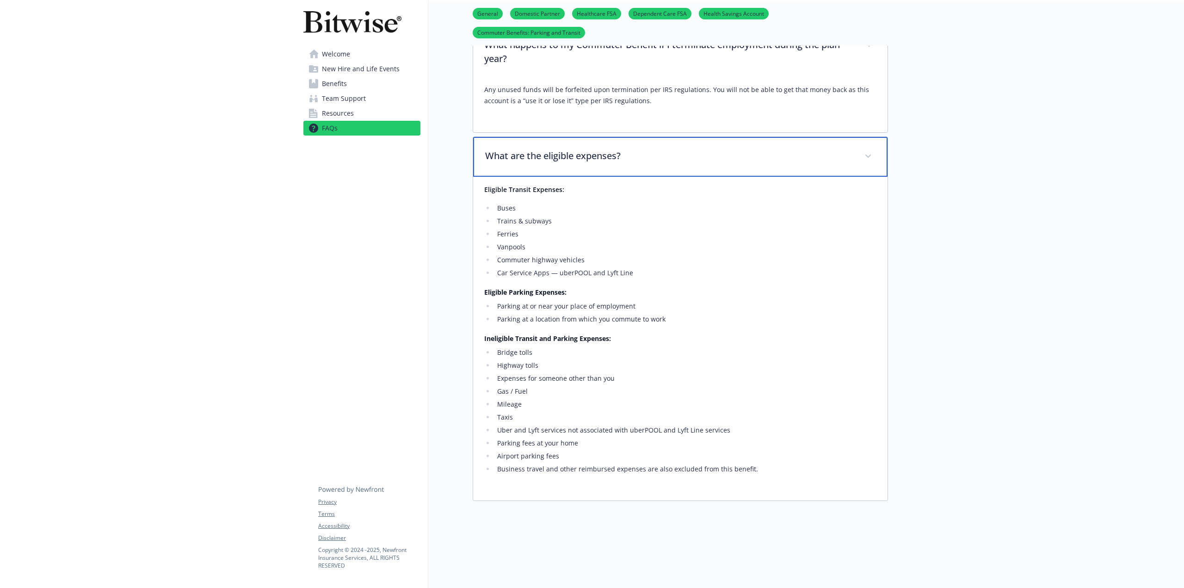
scroll to position [2430, 0]
